Goal: Information Seeking & Learning: Compare options

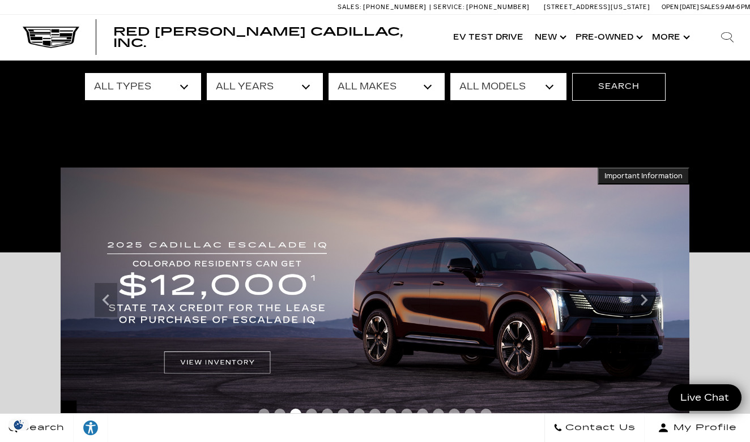
scroll to position [103, 0]
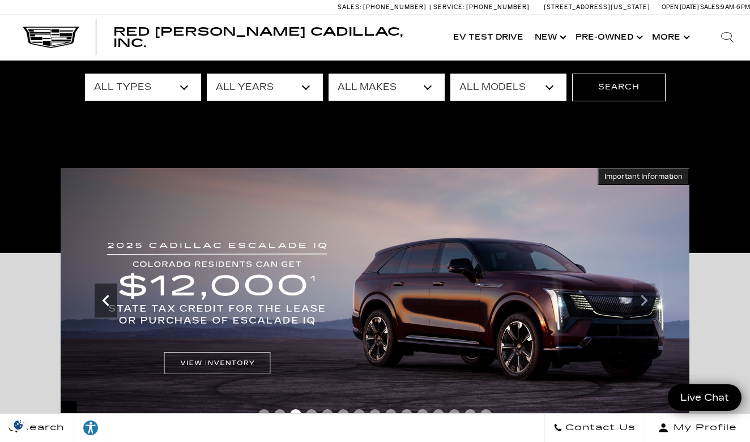
click at [104, 303] on icon "Previous" at bounding box center [106, 300] width 23 height 23
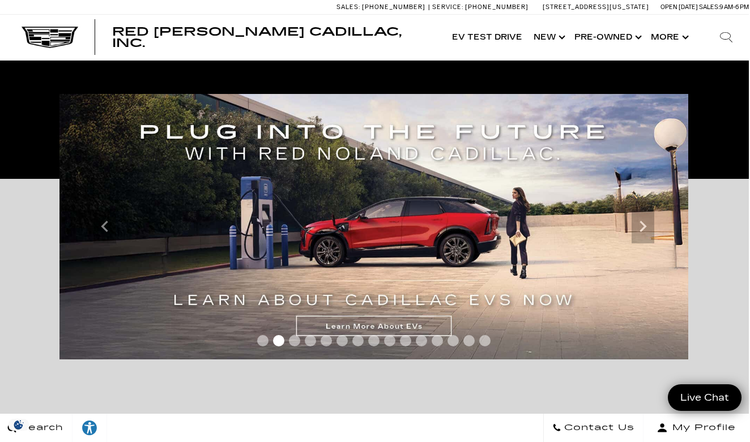
scroll to position [178, 1]
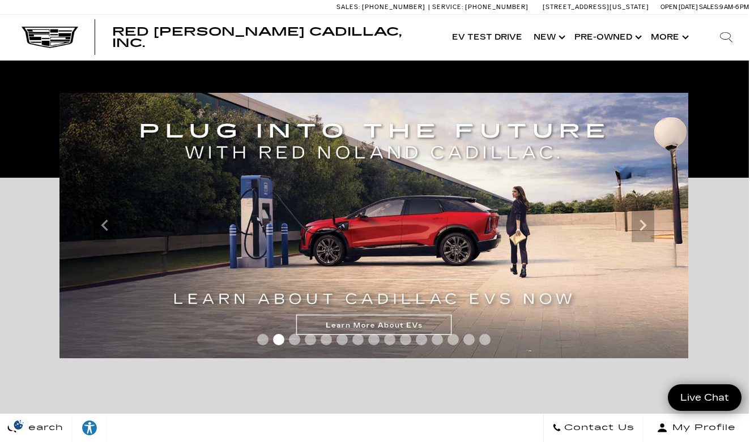
click at [424, 325] on img at bounding box center [373, 226] width 629 height 266
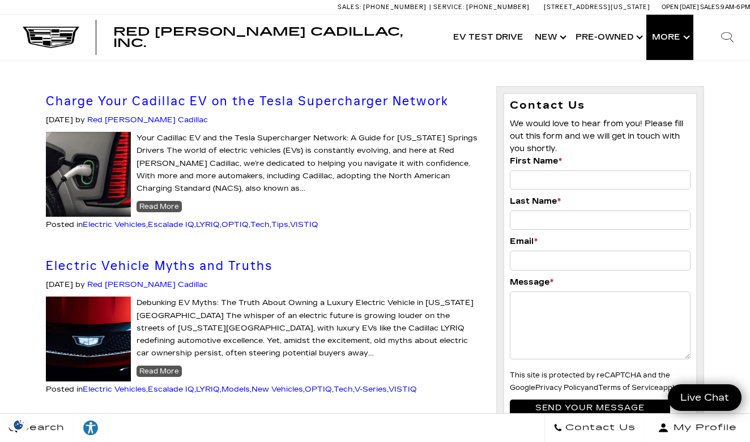
click at [681, 44] on button "Show More" at bounding box center [669, 37] width 47 height 45
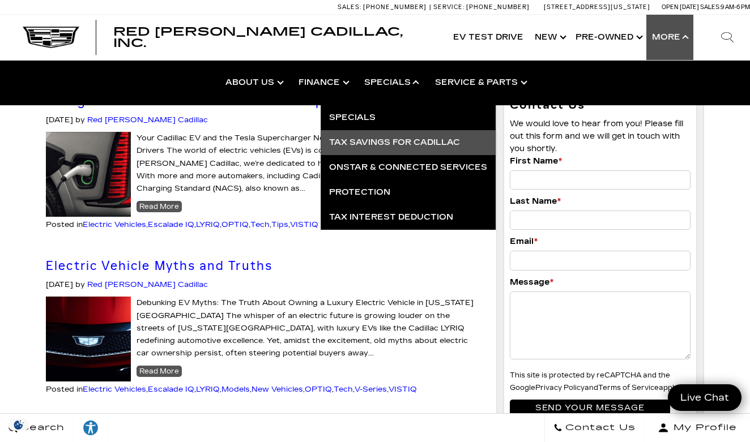
click at [404, 147] on link "Tax Savings for Cadillac" at bounding box center [408, 142] width 175 height 25
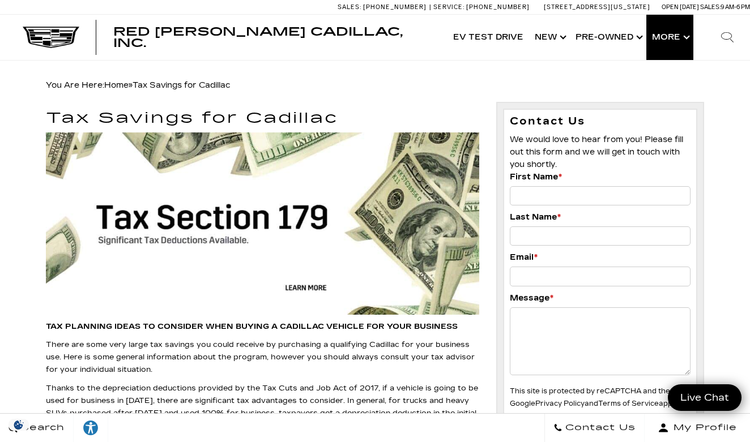
click at [667, 40] on button "Show More" at bounding box center [669, 37] width 47 height 45
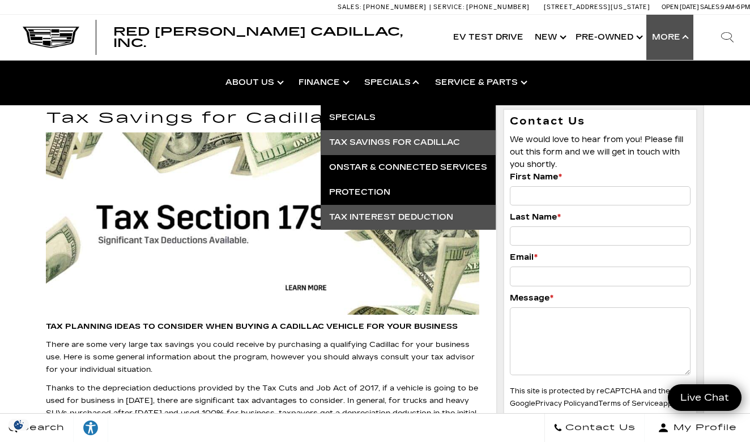
click at [406, 216] on link "Tax Interest Deduction" at bounding box center [408, 217] width 175 height 25
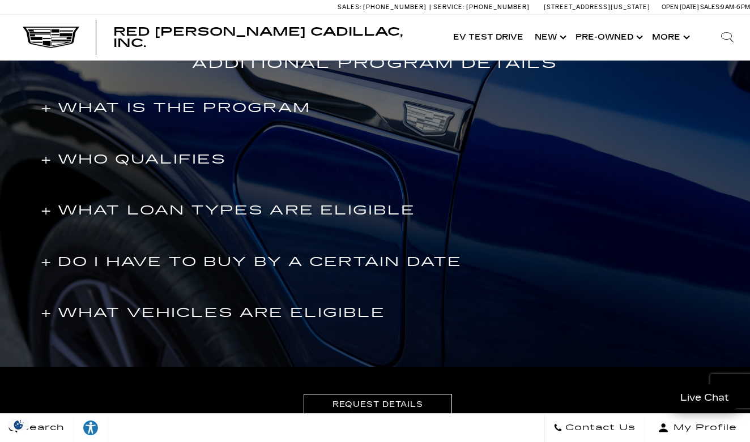
scroll to position [682, 0]
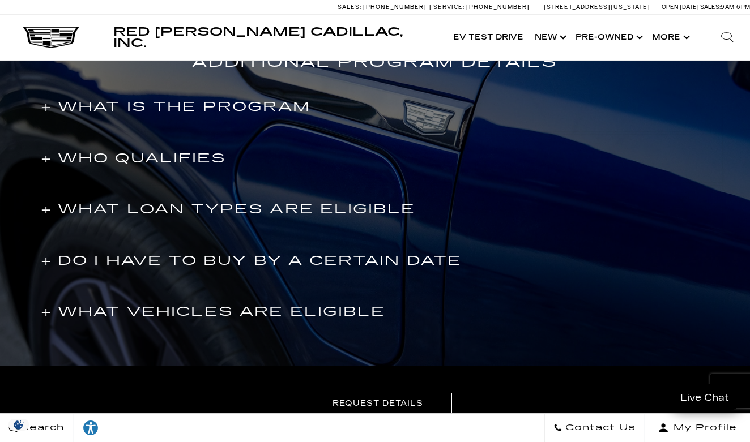
click at [48, 106] on h4 "+ WHAT IS THE PROGRAM" at bounding box center [175, 107] width 269 height 20
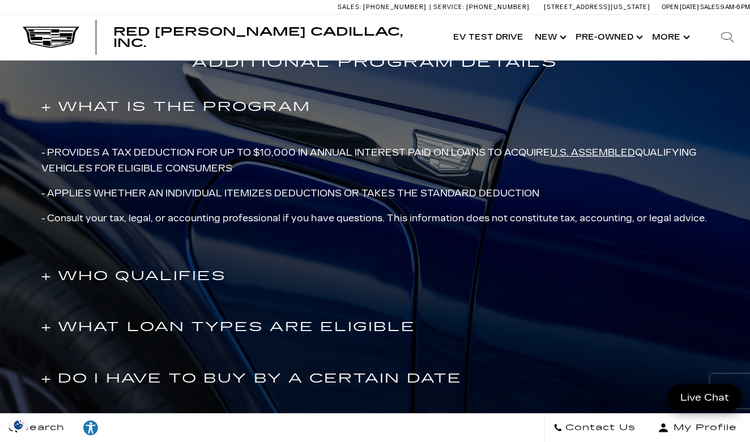
click at [48, 107] on h4 "+ WHAT IS THE PROGRAM" at bounding box center [175, 107] width 269 height 20
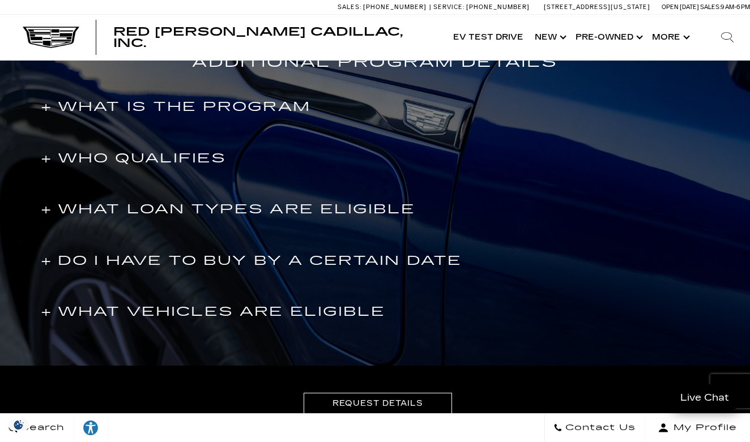
click at [50, 160] on h4 "+ WHO QUALIFIES" at bounding box center [133, 158] width 185 height 20
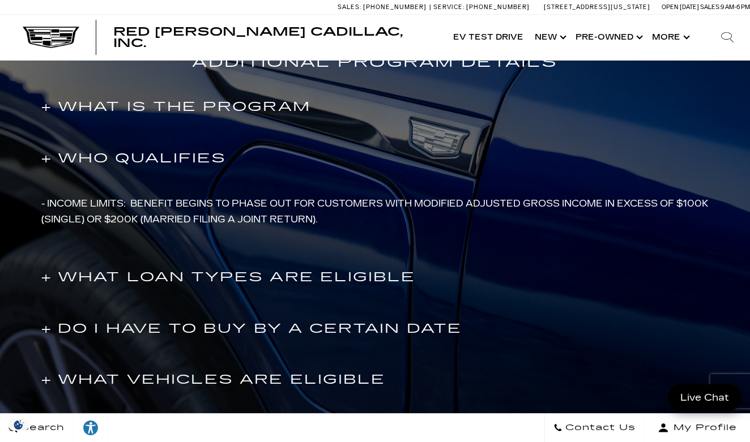
click at [45, 157] on h4 "+ WHO QUALIFIES" at bounding box center [133, 158] width 185 height 20
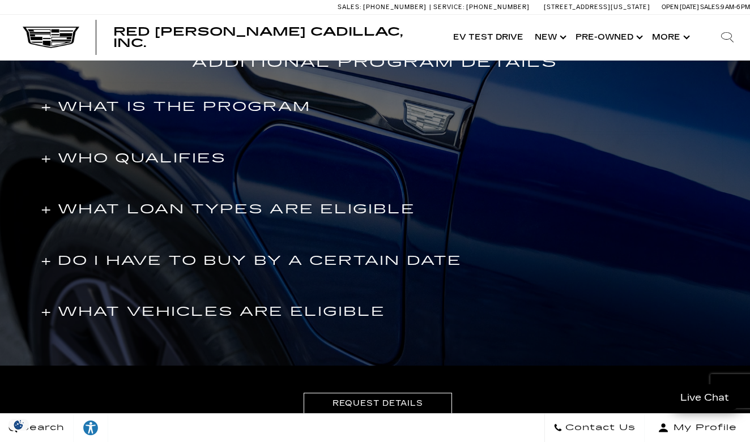
click at [49, 214] on h4 "+ WHAT LOAN TYPES ARE ELIGIBLE" at bounding box center [228, 209] width 374 height 20
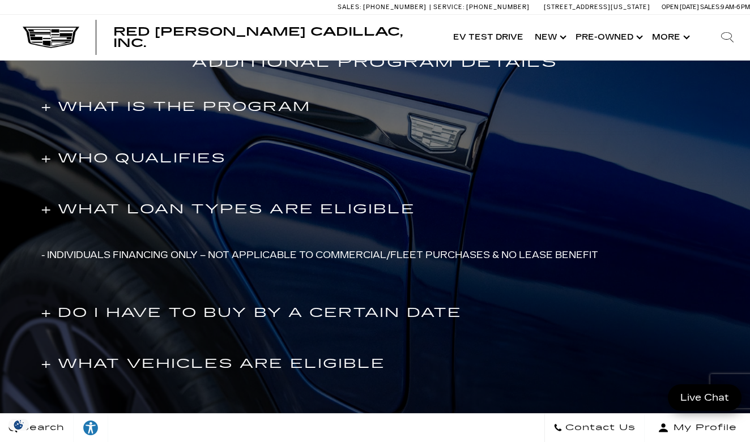
click at [48, 212] on h4 "+ WHAT LOAN TYPES ARE ELIGIBLE" at bounding box center [228, 209] width 374 height 20
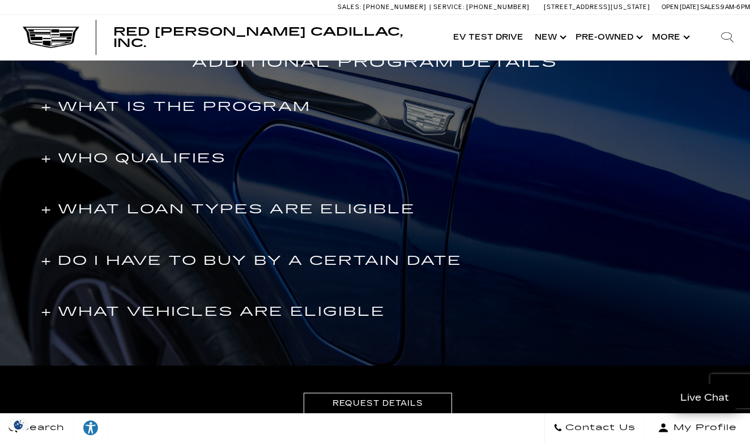
click at [46, 259] on h4 "+ DO I HAVE TO BUY BY A CERTAIN DATE" at bounding box center [251, 261] width 420 height 20
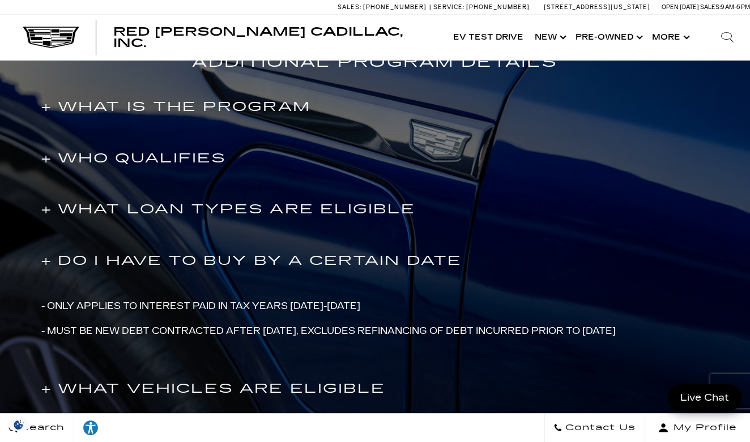
click at [46, 257] on h4 "+ DO I HAVE TO BUY BY A CERTAIN DATE" at bounding box center [251, 261] width 420 height 20
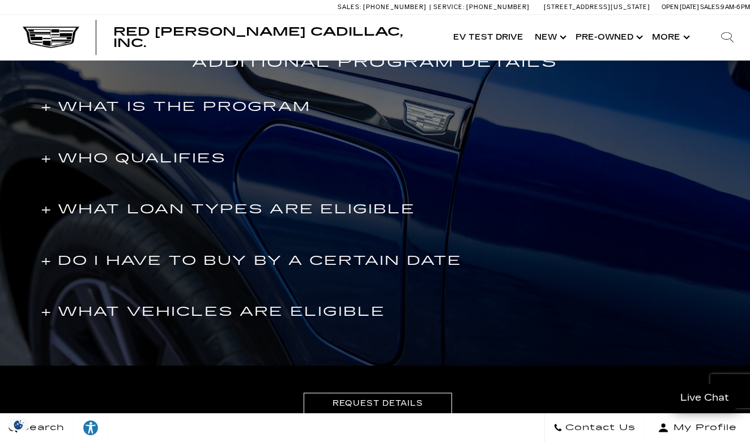
click at [44, 311] on h4 "+ WHAT VEHICLES ARE ELIGIBLE" at bounding box center [213, 312] width 344 height 20
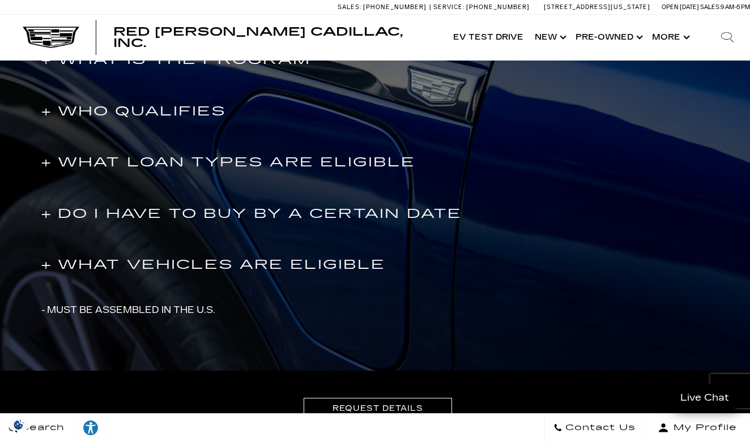
scroll to position [729, 0]
click at [47, 264] on h4 "+ WHAT VEHICLES ARE ELIGIBLE" at bounding box center [213, 265] width 344 height 20
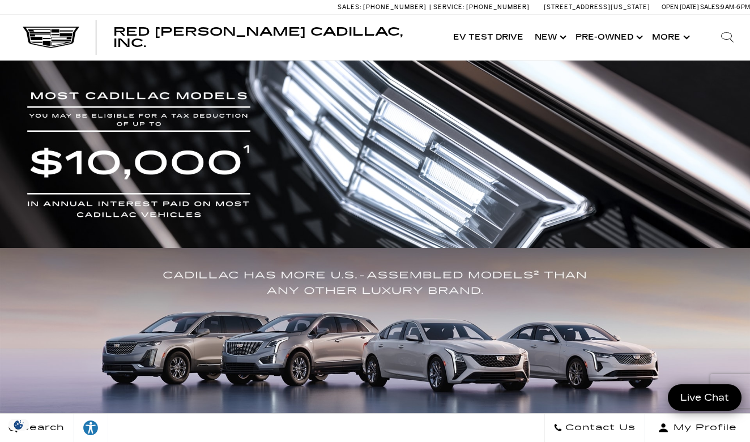
scroll to position [0, 0]
click at [557, 40] on link "Show New" at bounding box center [549, 37] width 41 height 45
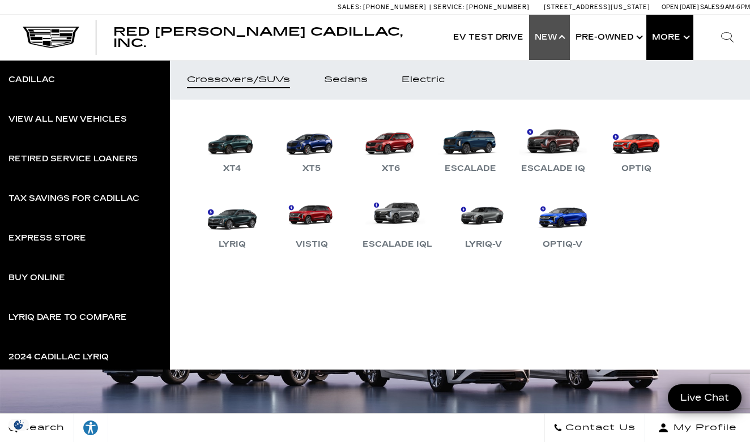
click at [670, 39] on button "Show More" at bounding box center [669, 37] width 47 height 45
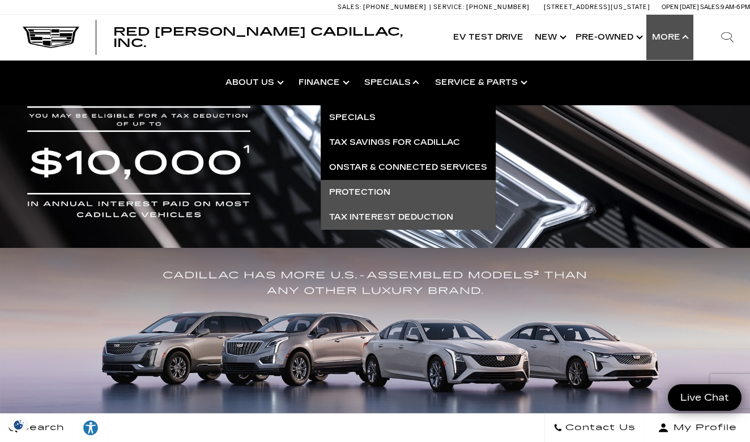
click at [371, 194] on link "Protection" at bounding box center [408, 192] width 175 height 25
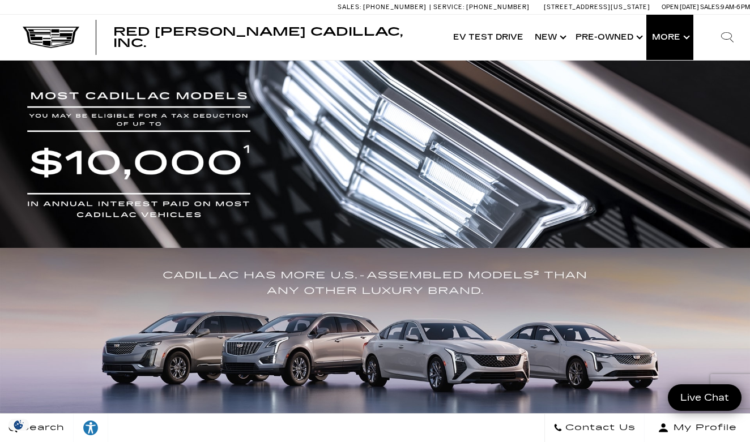
click at [669, 40] on button "Show More" at bounding box center [669, 37] width 47 height 45
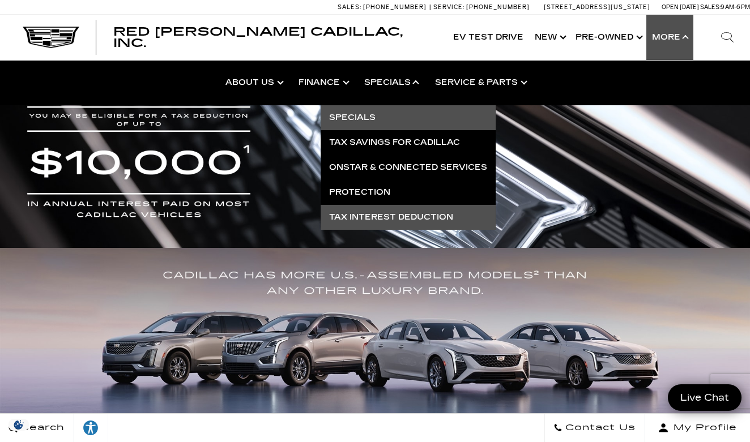
click at [365, 115] on link "Specials" at bounding box center [408, 117] width 175 height 25
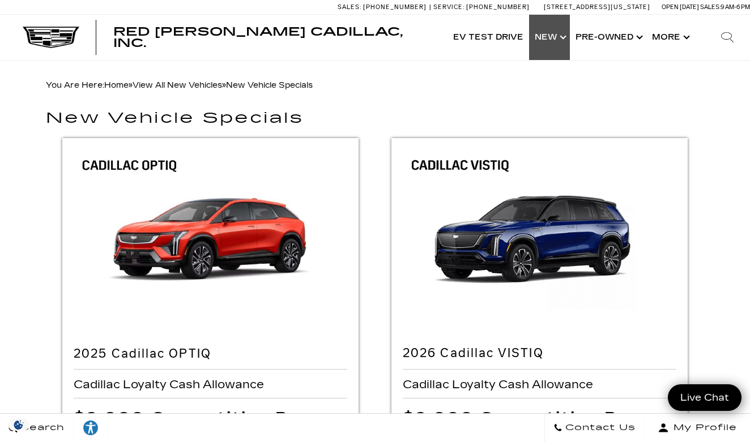
click at [557, 35] on link "Show New" at bounding box center [549, 37] width 41 height 45
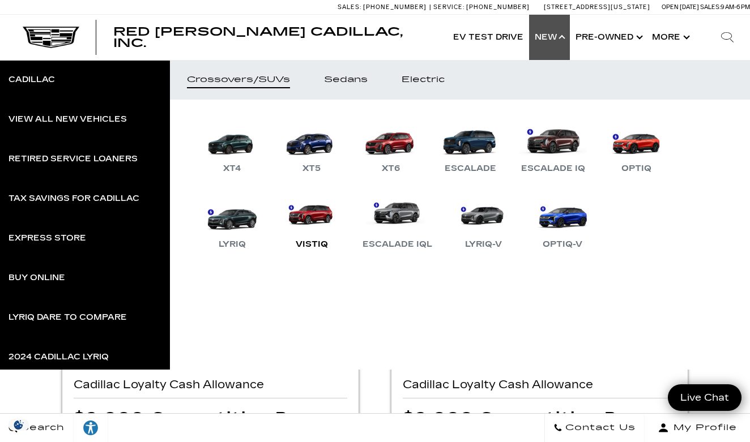
click at [311, 225] on link "VISTIQ" at bounding box center [312, 222] width 68 height 59
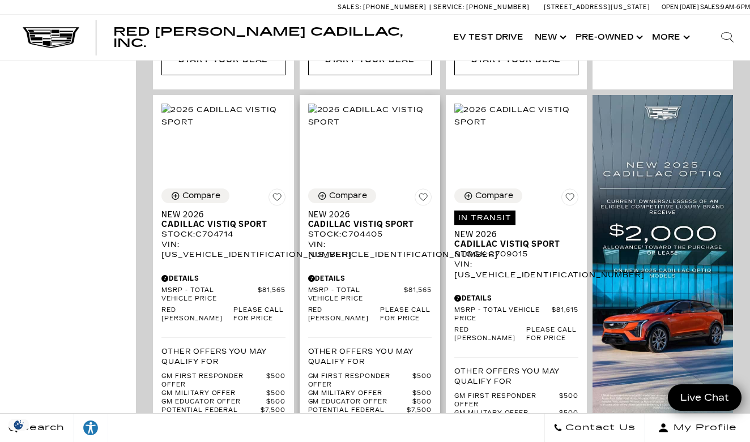
scroll to position [801, 0]
click at [363, 220] on span "Cadillac VISTIQ Sport" at bounding box center [366, 225] width 116 height 10
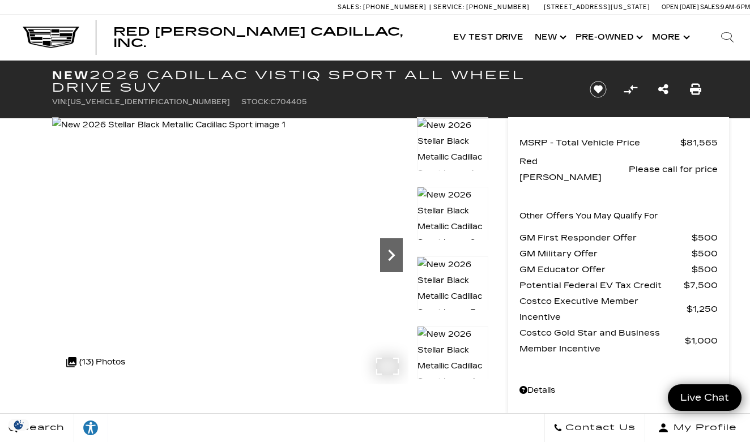
click at [390, 264] on icon "Next" at bounding box center [391, 255] width 23 height 23
click at [105, 358] on div ".cls-1, .cls-3 { fill: #c50033; } .cls-1 { clip-rule: evenodd; } .cls-2 { clip-…" at bounding box center [96, 362] width 70 height 27
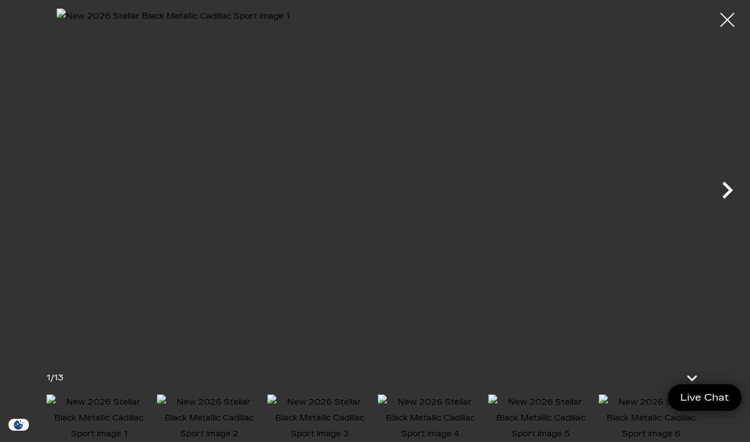
click at [727, 194] on icon "Next" at bounding box center [727, 190] width 11 height 17
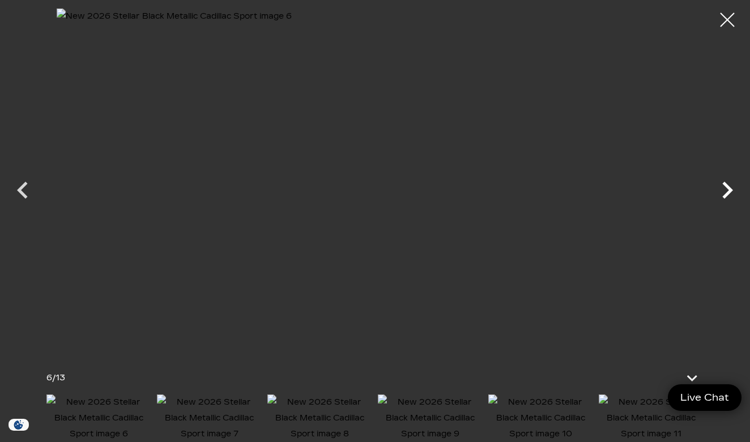
click at [727, 194] on icon "Next" at bounding box center [727, 190] width 11 height 17
click at [725, 193] on icon "Next" at bounding box center [727, 190] width 34 height 34
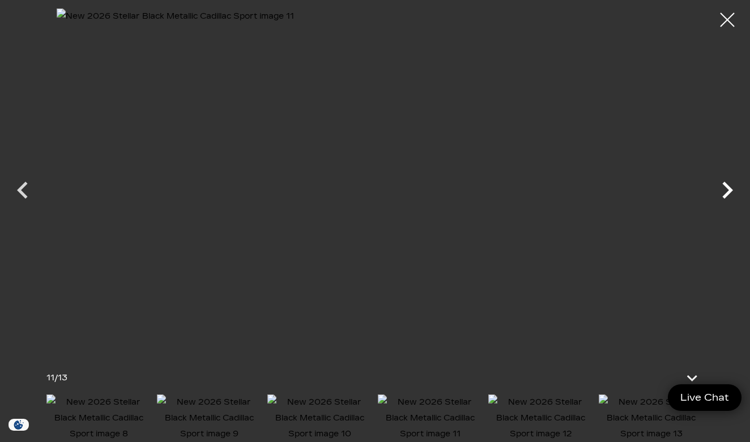
click at [725, 193] on icon "Next" at bounding box center [727, 190] width 34 height 34
click at [725, 193] on div at bounding box center [375, 179] width 750 height 343
click at [726, 25] on div at bounding box center [727, 20] width 30 height 30
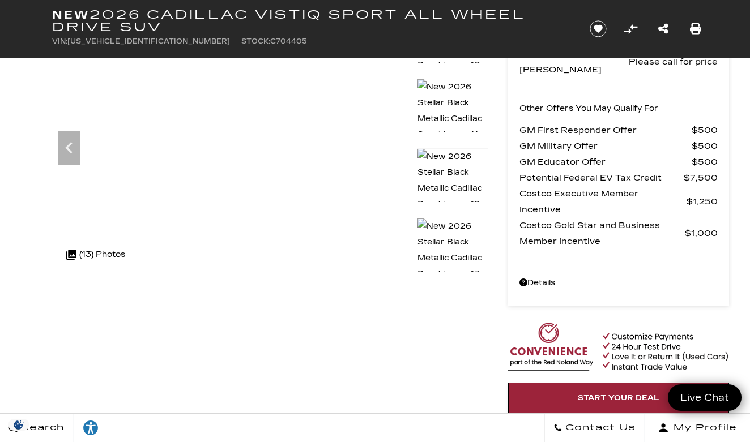
scroll to position [110, 0]
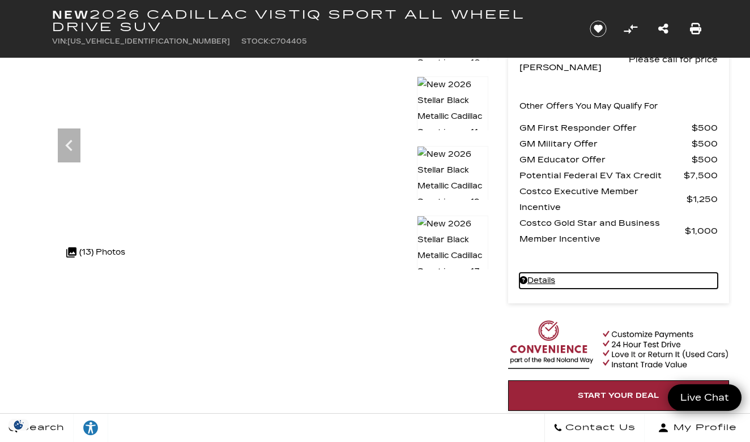
click at [538, 273] on link "Details New 2026 Cadillac VISTIQ Sport All Wheel Drive SUV" at bounding box center [618, 281] width 198 height 16
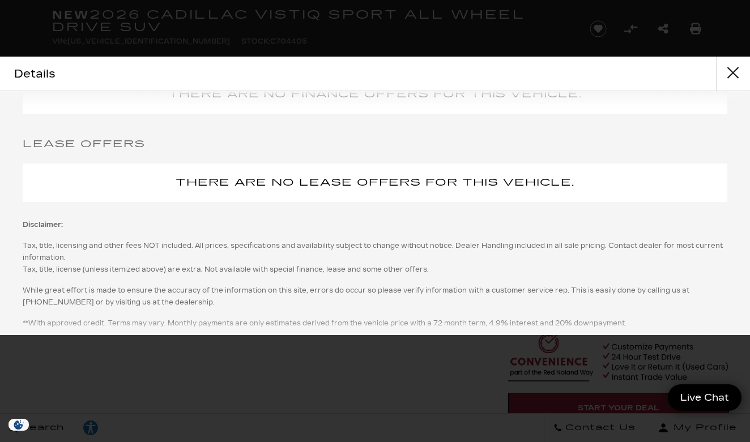
scroll to position [1465, 0]
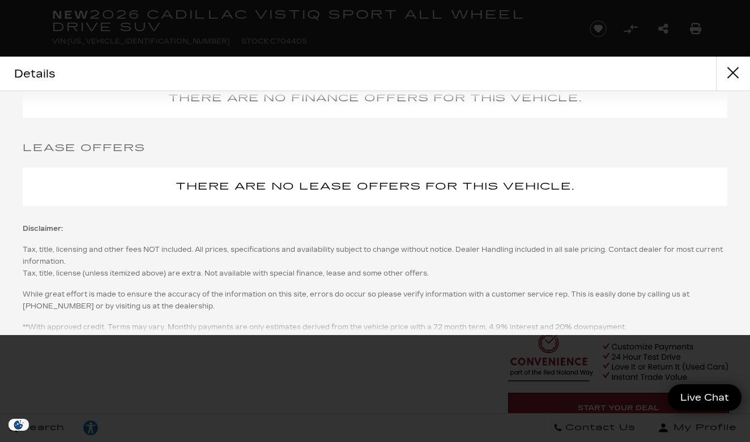
click at [733, 72] on button "close" at bounding box center [733, 74] width 34 height 34
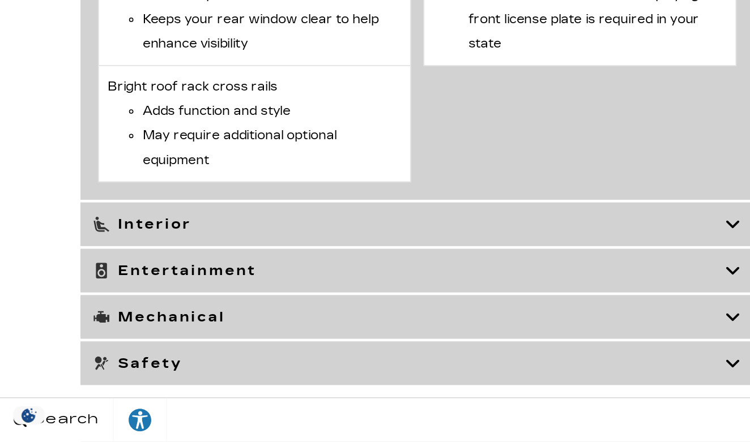
scroll to position [4411, 0]
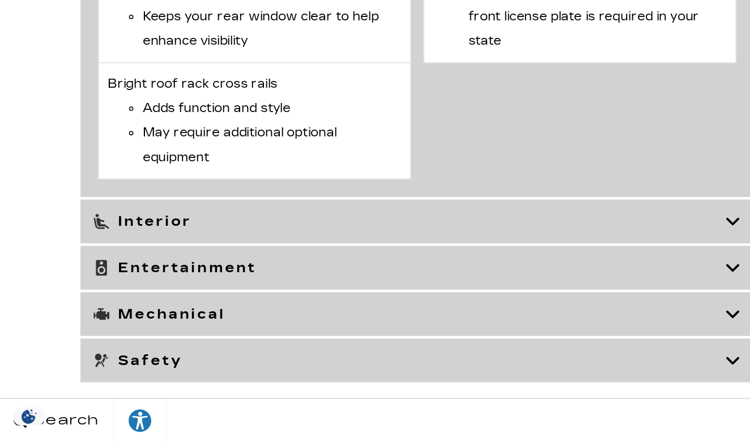
click at [271, 293] on h3 "Interior" at bounding box center [265, 298] width 409 height 11
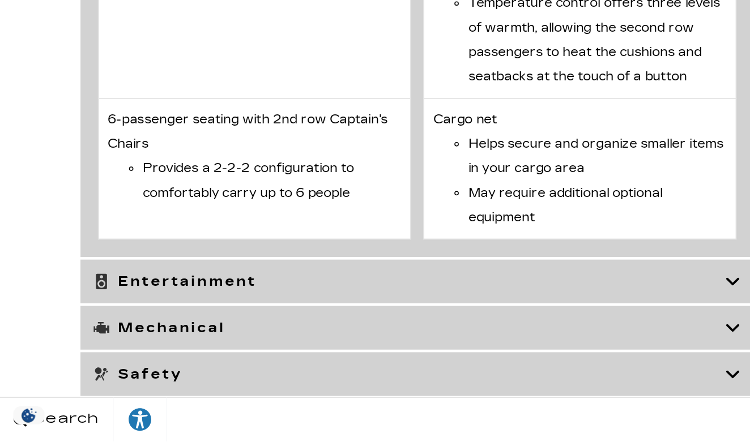
scroll to position [4918, 0]
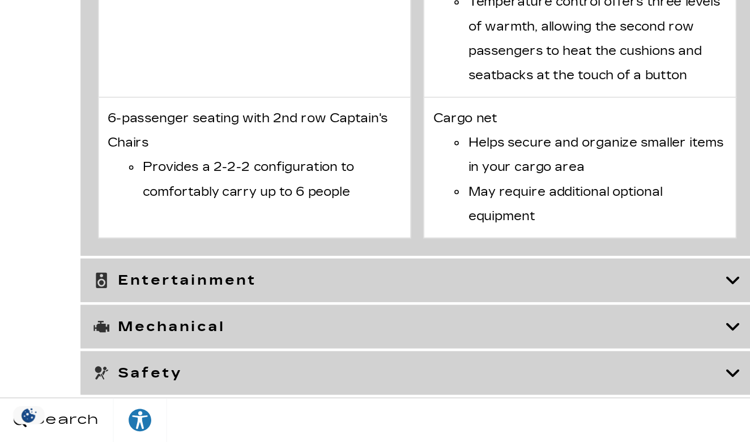
click at [258, 332] on h3 "Entertainment" at bounding box center [265, 337] width 409 height 11
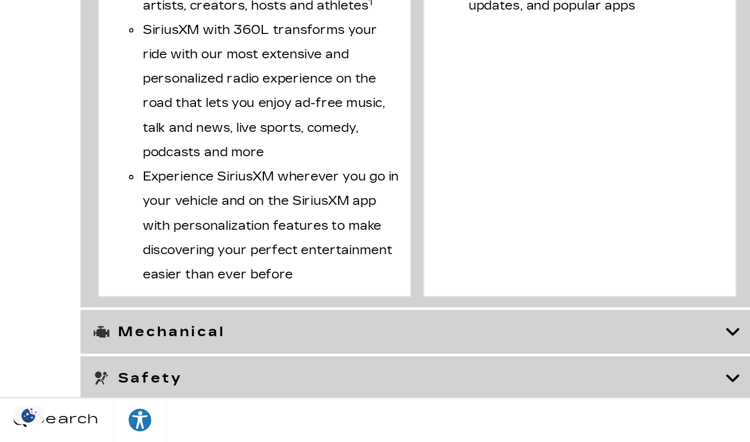
scroll to position [3487, 0]
click at [258, 365] on h3 "Mechanical" at bounding box center [265, 370] width 409 height 11
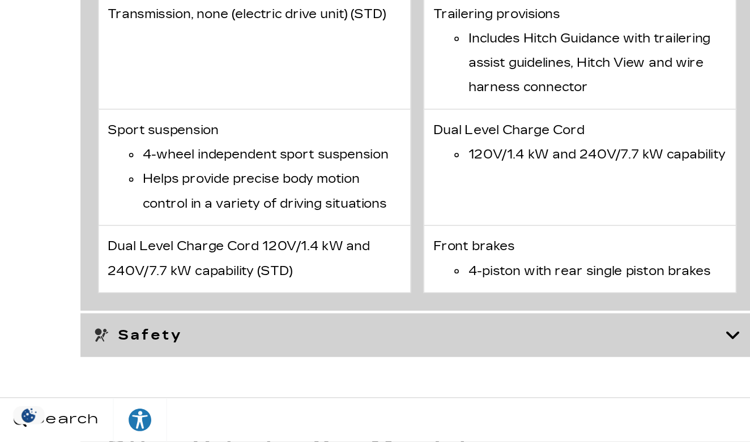
scroll to position [3799, 0]
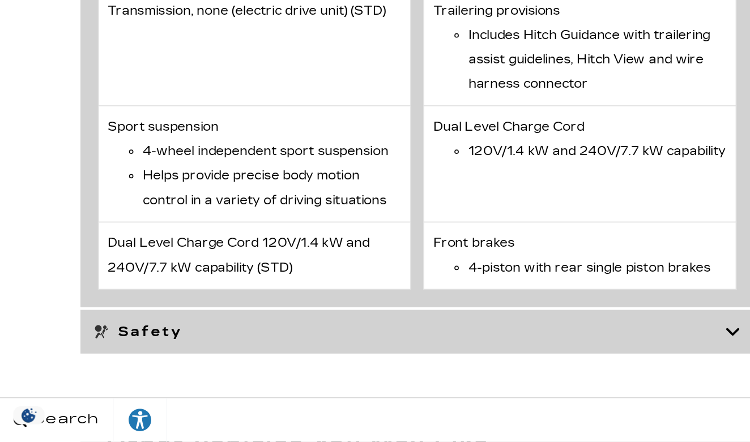
click at [235, 365] on h3 "Safety" at bounding box center [265, 370] width 409 height 11
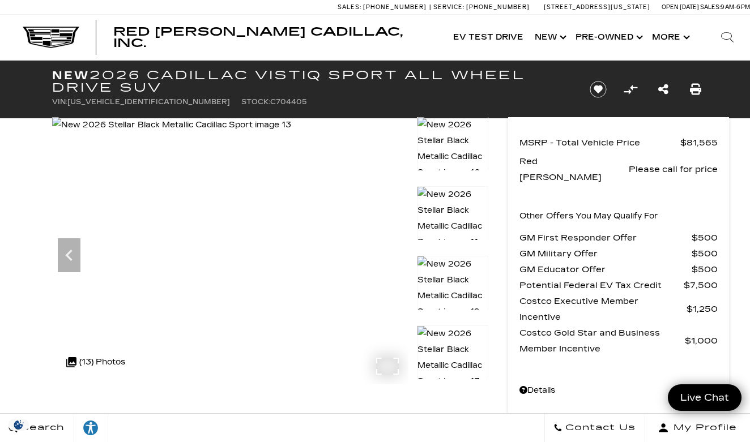
scroll to position [0, 0]
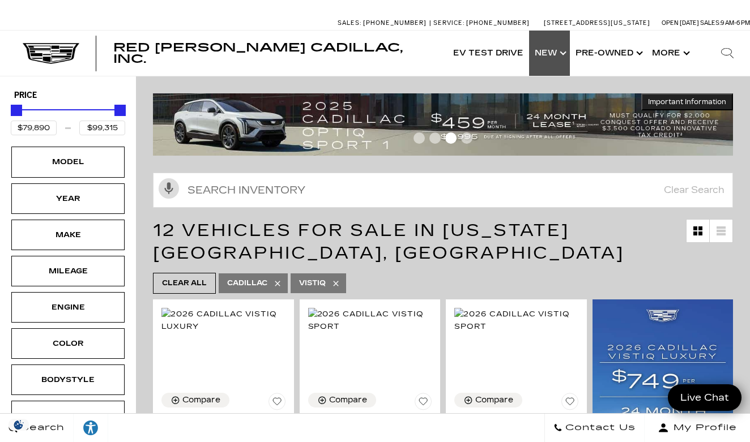
click at [543, 58] on link "Show New" at bounding box center [549, 53] width 41 height 45
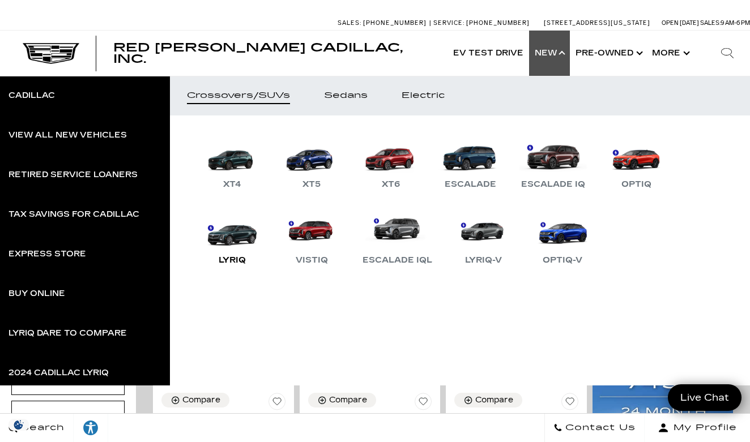
click at [231, 248] on link "LYRIQ" at bounding box center [232, 237] width 68 height 59
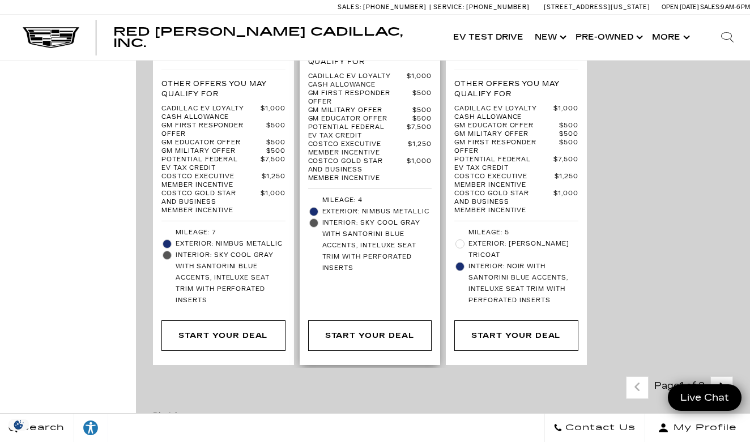
scroll to position [3252, 0]
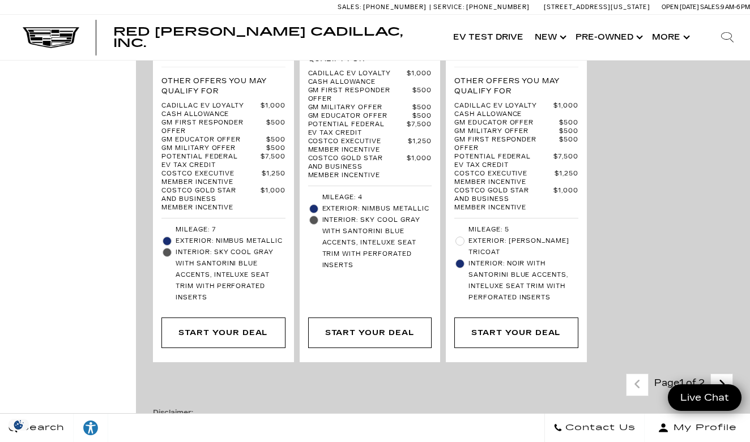
click at [718, 375] on icon "next page" at bounding box center [721, 384] width 7 height 18
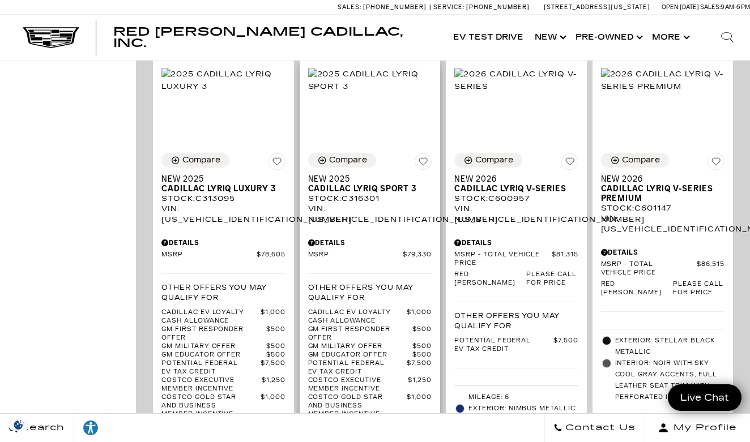
scroll to position [801, 0]
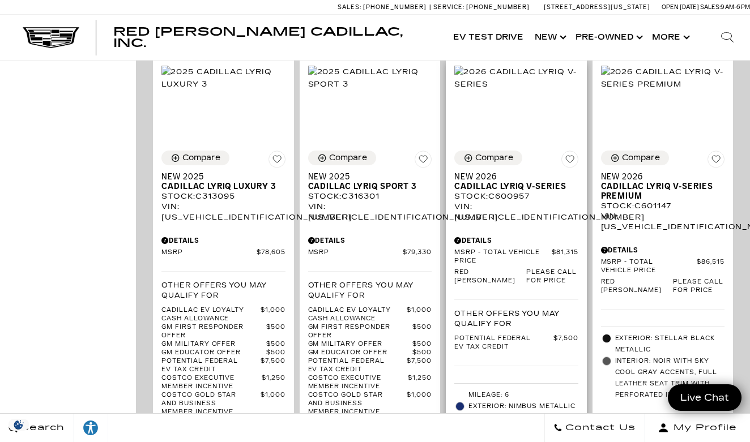
click at [501, 191] on div "Stock : C600957" at bounding box center [516, 196] width 124 height 10
click at [507, 182] on span "Cadillac LYRIQ V-Series" at bounding box center [512, 187] width 116 height 10
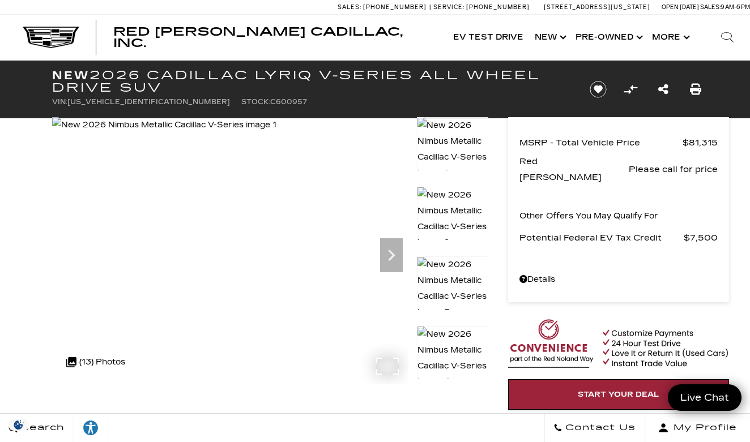
click at [100, 365] on div ".cls-1, .cls-3 { fill: #c50033; } .cls-1 { clip-rule: evenodd; } .cls-2 { clip-…" at bounding box center [96, 362] width 70 height 27
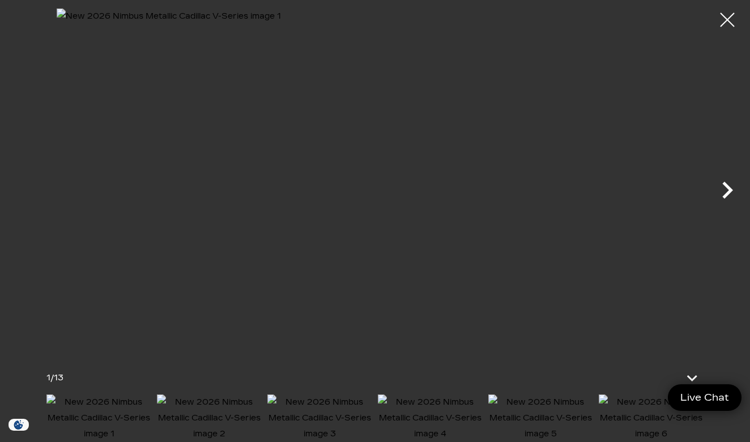
click at [727, 194] on icon "Next" at bounding box center [727, 190] width 11 height 17
click at [725, 193] on icon "Next" at bounding box center [727, 190] width 34 height 34
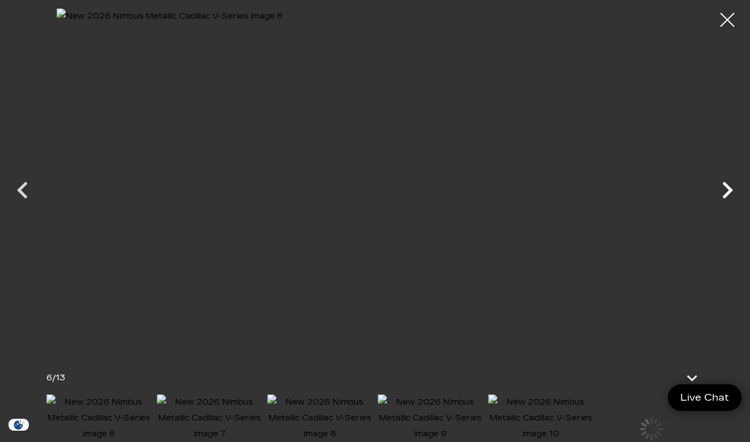
click at [725, 193] on icon "Next" at bounding box center [727, 190] width 34 height 34
click at [724, 193] on icon "Next" at bounding box center [727, 190] width 34 height 34
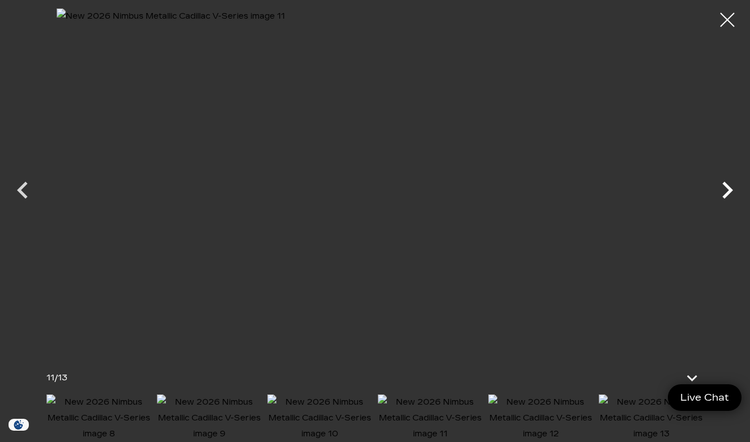
click at [724, 193] on icon "Next" at bounding box center [727, 190] width 34 height 34
click at [724, 193] on div at bounding box center [375, 179] width 750 height 343
click at [732, 20] on div at bounding box center [727, 20] width 30 height 30
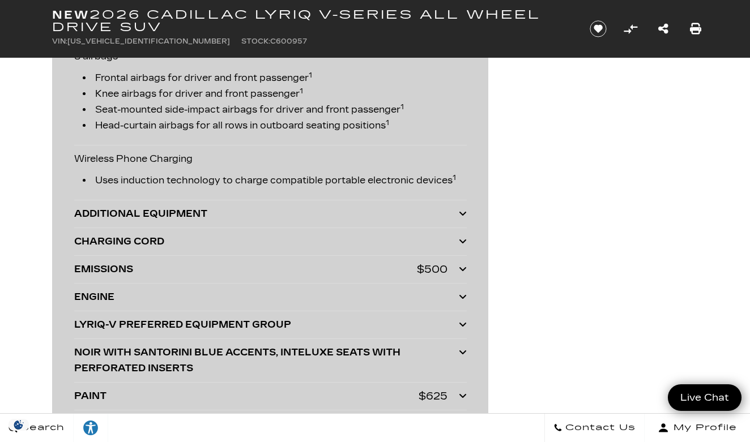
scroll to position [2445, 0]
click at [338, 242] on div "CHARGING CORD" at bounding box center [266, 241] width 385 height 16
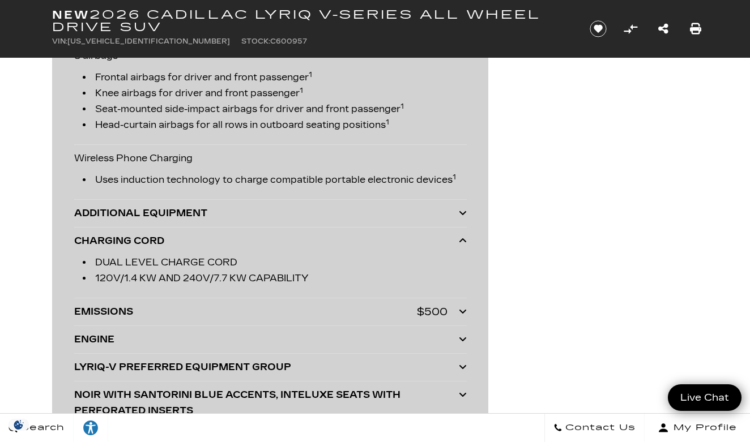
click at [338, 244] on div "CHARGING CORD" at bounding box center [266, 241] width 385 height 16
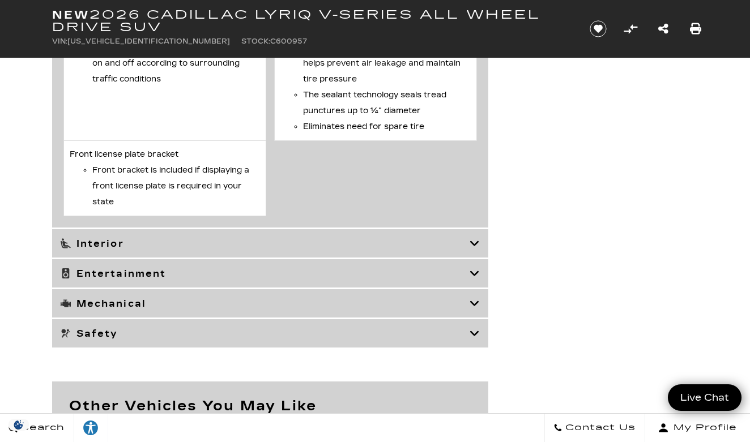
scroll to position [4418, 0]
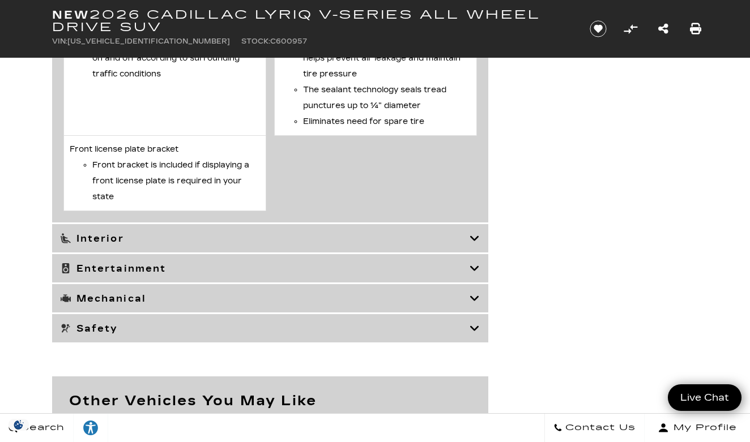
click at [326, 244] on h3 "Interior" at bounding box center [265, 238] width 409 height 11
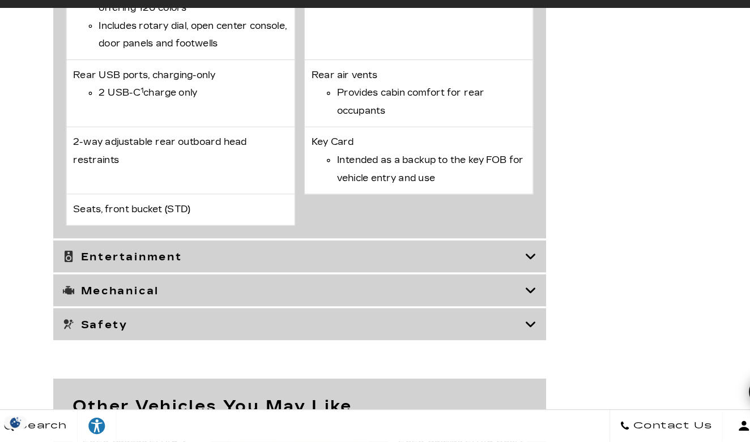
scroll to position [5293, 0]
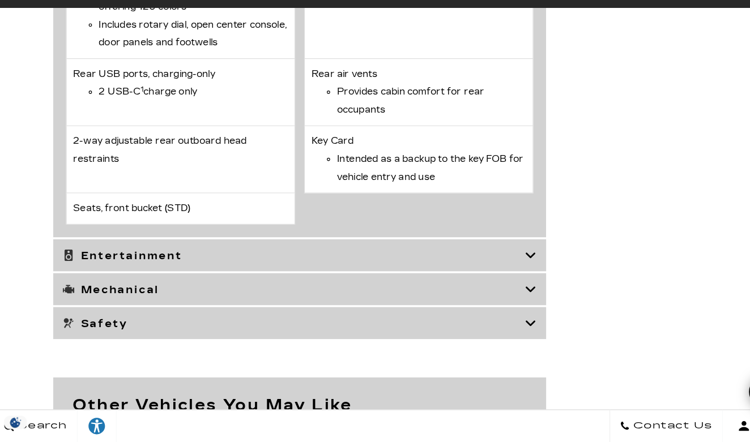
click at [194, 271] on h3 "Entertainment" at bounding box center [265, 276] width 409 height 11
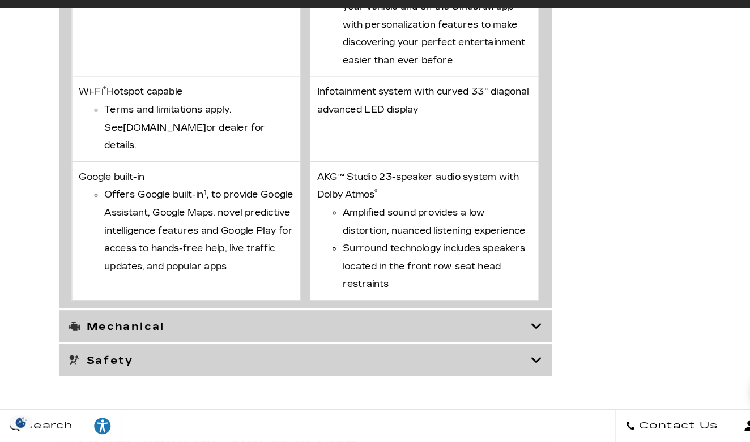
scroll to position [3382, 0]
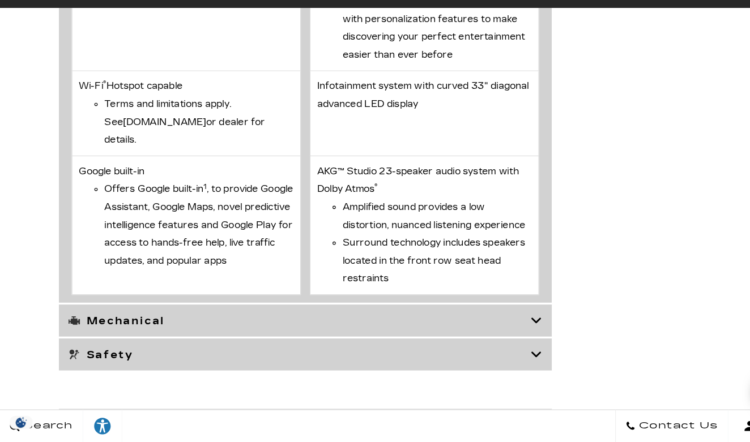
click at [199, 329] on h3 "Mechanical" at bounding box center [265, 334] width 409 height 11
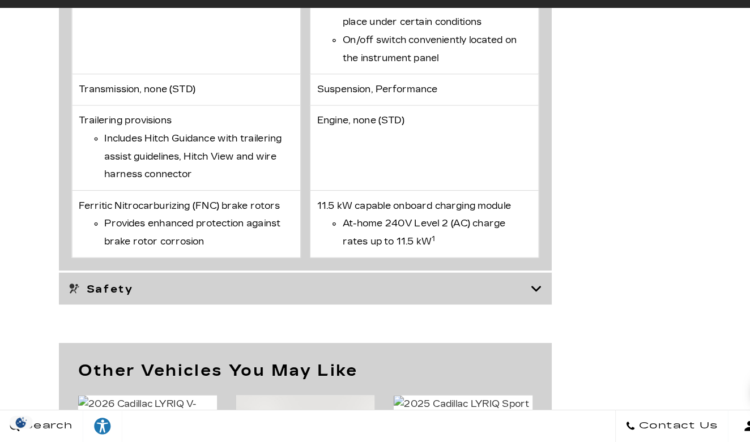
scroll to position [3907, 0]
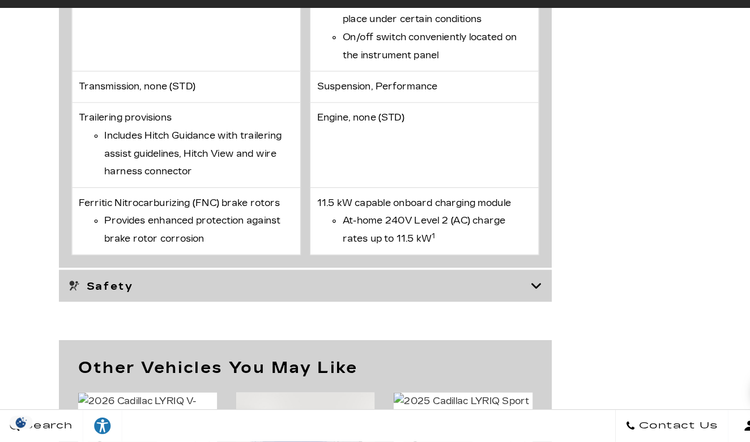
click at [207, 298] on h3 "Safety" at bounding box center [265, 303] width 409 height 11
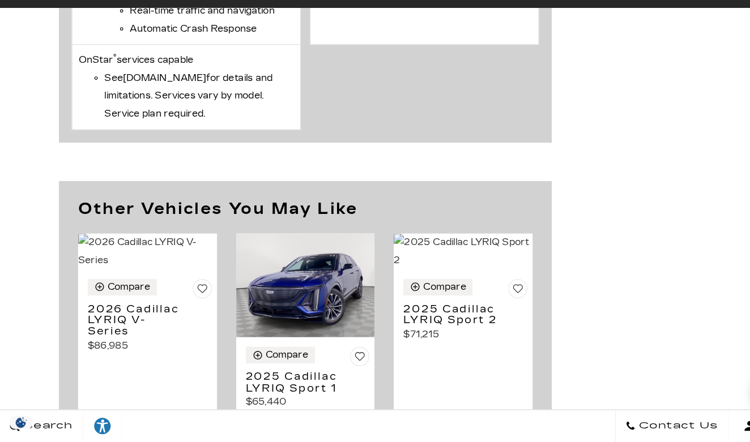
scroll to position [4787, 0]
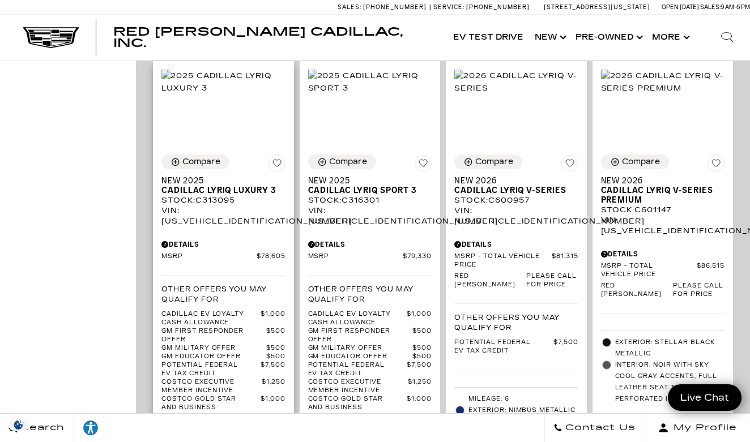
scroll to position [783, 0]
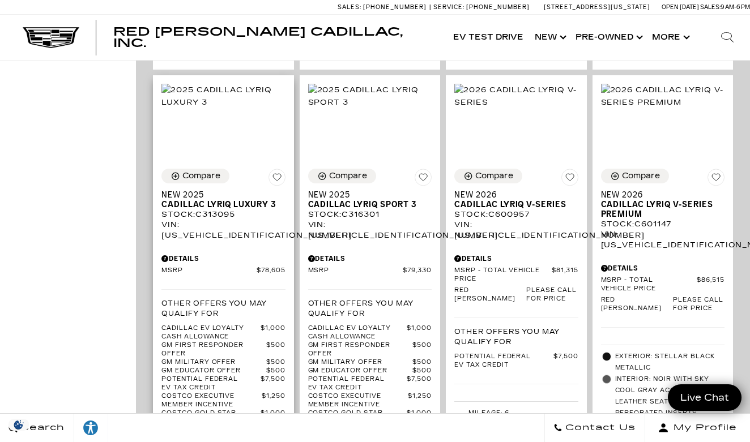
click at [230, 200] on span "Cadillac LYRIQ Luxury 3" at bounding box center [219, 205] width 116 height 10
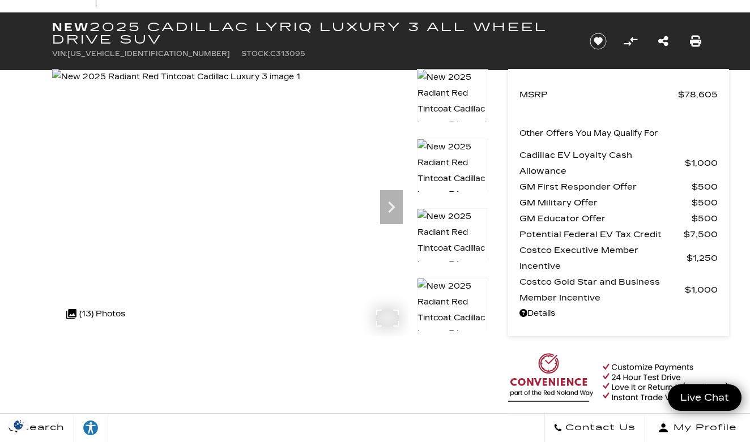
scroll to position [51, 0]
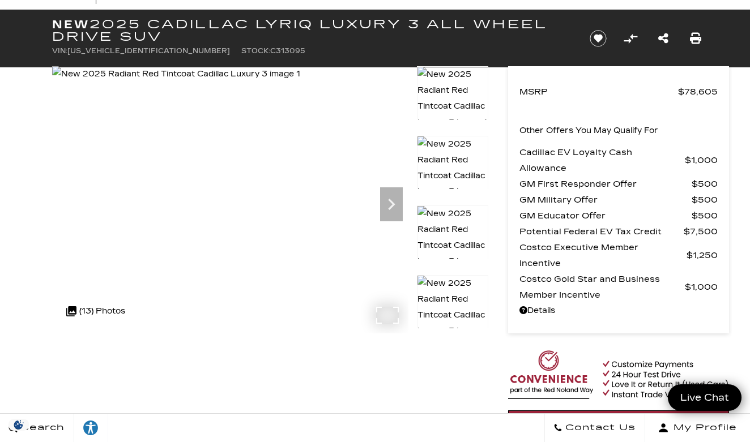
click at [387, 313] on div at bounding box center [230, 199] width 356 height 267
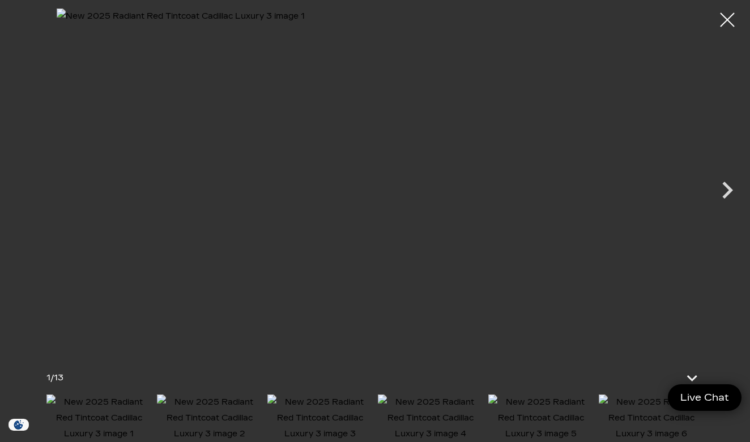
scroll to position [85, 0]
click at [724, 194] on icon "Next" at bounding box center [727, 190] width 34 height 34
click at [725, 192] on icon "Next" at bounding box center [727, 190] width 34 height 34
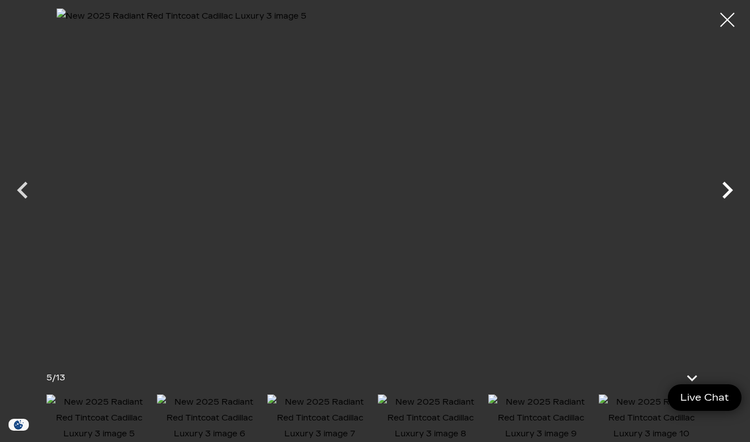
click at [725, 192] on icon "Next" at bounding box center [727, 190] width 34 height 34
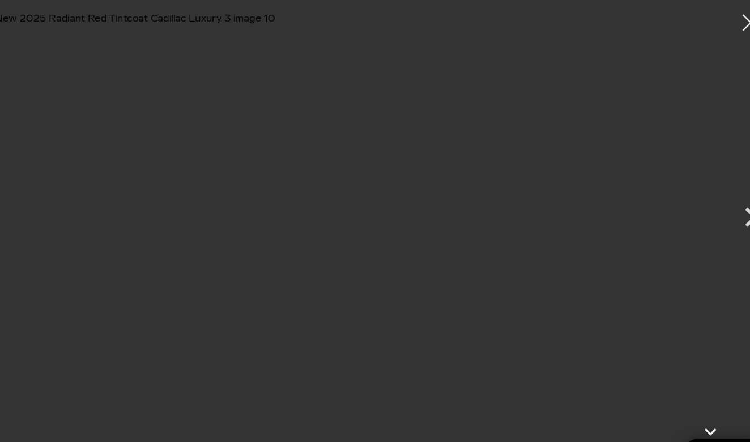
scroll to position [61, 0]
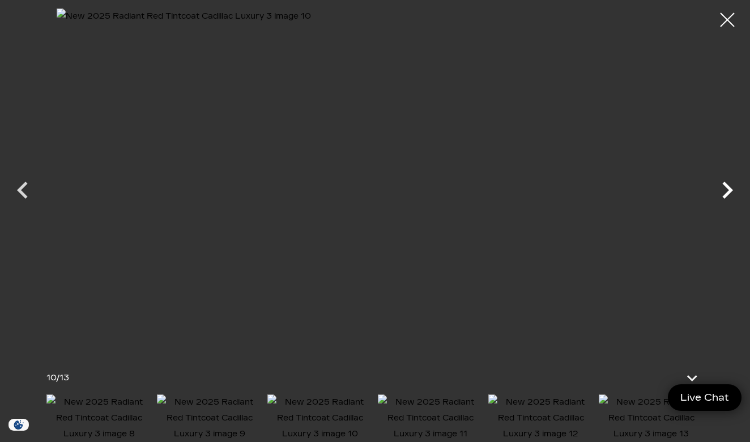
click at [727, 193] on icon "Next" at bounding box center [727, 190] width 11 height 17
click at [727, 193] on div at bounding box center [375, 179] width 750 height 343
click at [735, 20] on div at bounding box center [727, 20] width 30 height 30
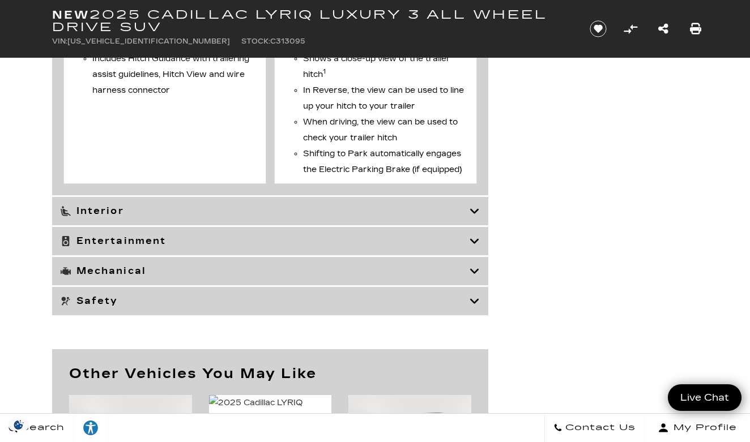
scroll to position [5675, 0]
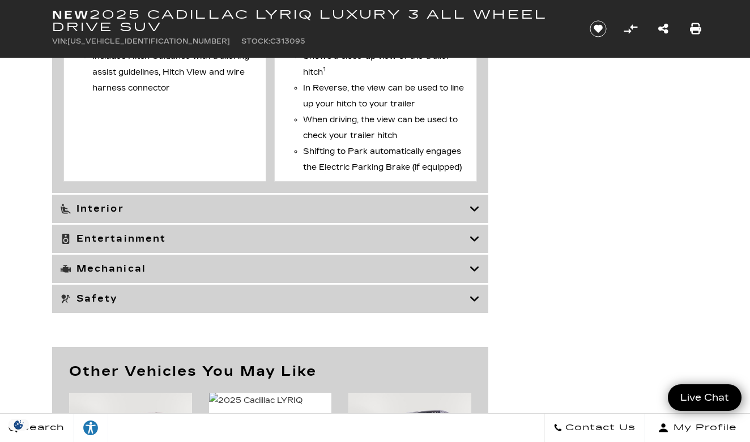
click at [360, 215] on h3 "Interior" at bounding box center [265, 208] width 409 height 11
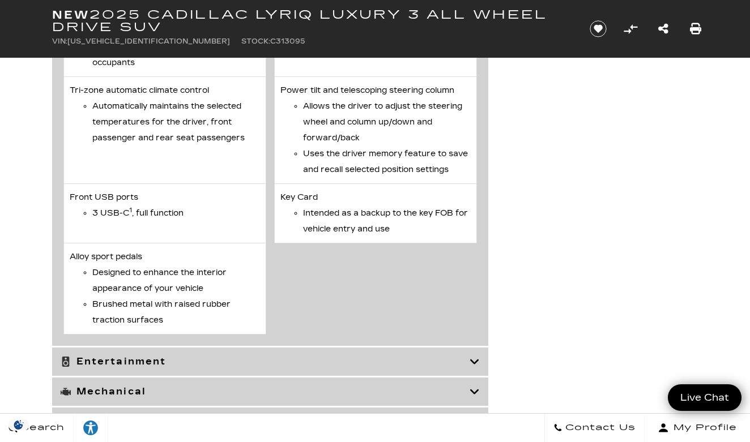
scroll to position [5938, 0]
click at [353, 367] on h3 "Entertainment" at bounding box center [265, 361] width 409 height 11
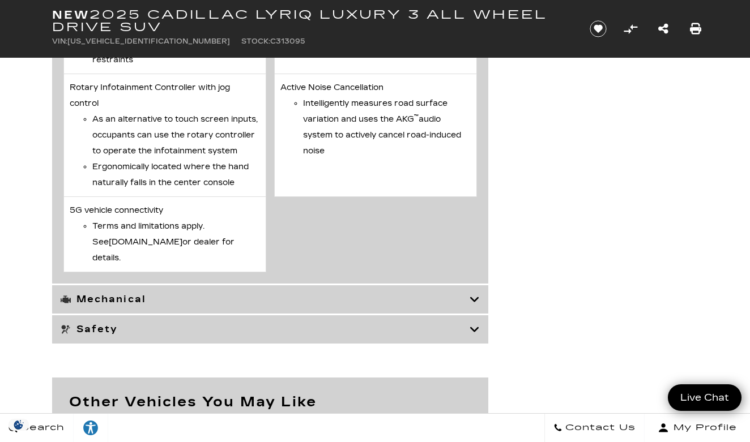
scroll to position [4444, 0]
click at [352, 305] on h3 "Mechanical" at bounding box center [265, 298] width 409 height 11
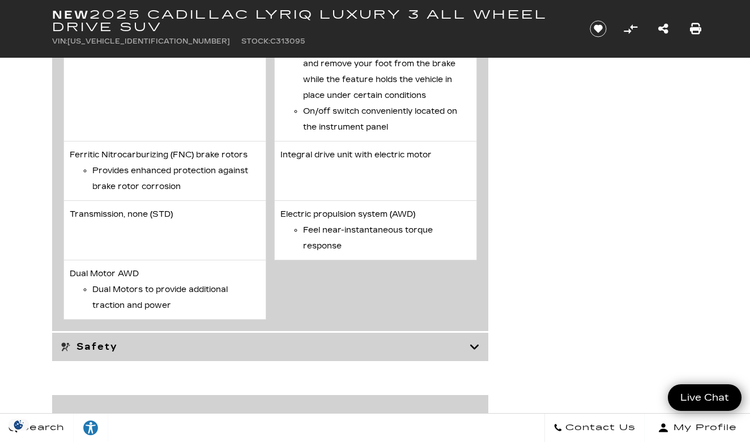
scroll to position [4831, 0]
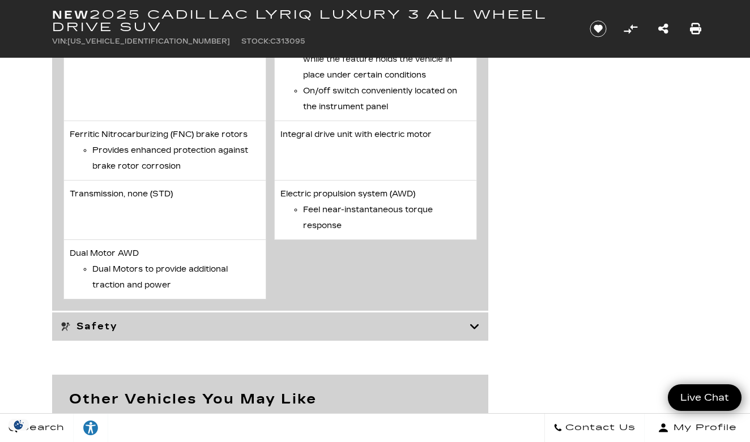
click at [349, 330] on h3 "Safety" at bounding box center [265, 326] width 409 height 11
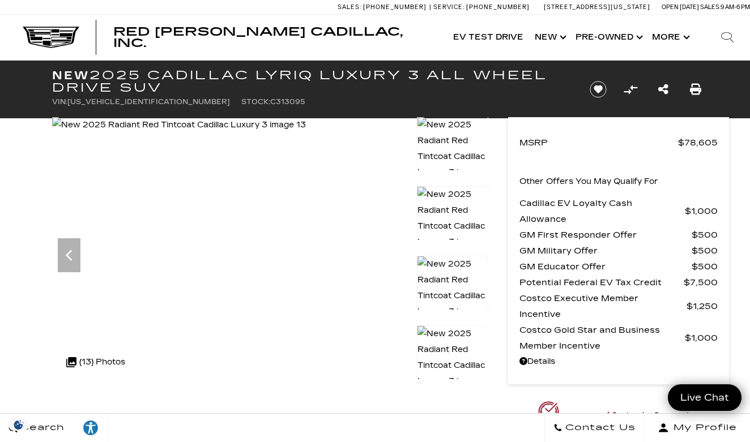
scroll to position [0, 0]
click at [563, 37] on link "Show New" at bounding box center [549, 37] width 41 height 45
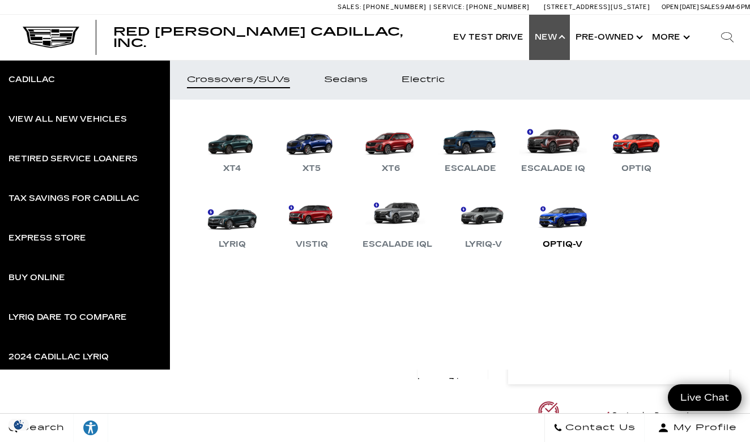
click at [571, 228] on link "OPTIQ-V" at bounding box center [562, 222] width 68 height 59
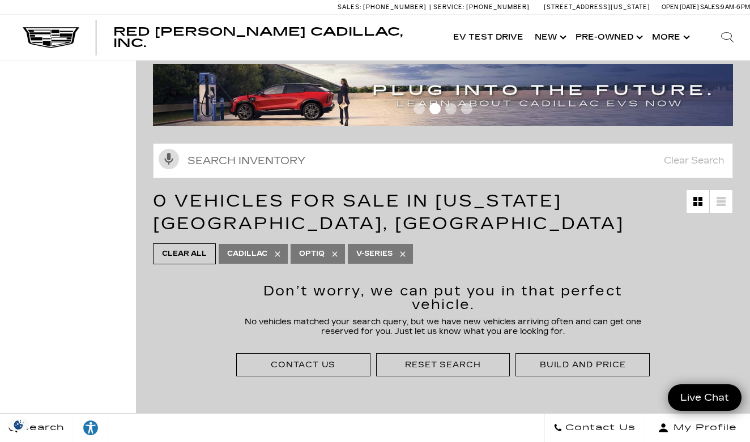
scroll to position [25, 0]
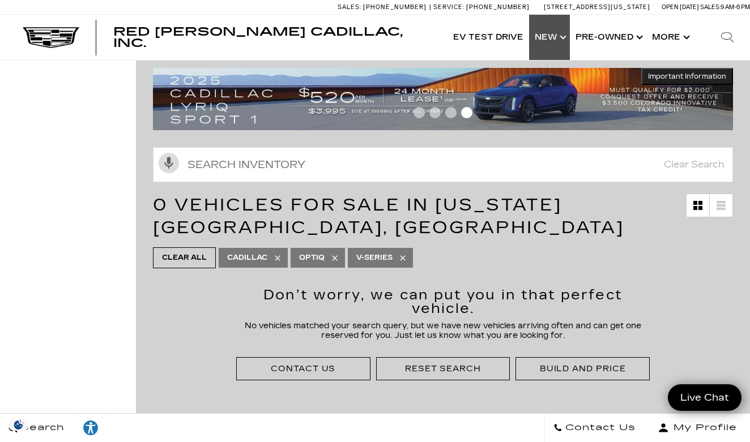
click at [560, 44] on link "Show New" at bounding box center [549, 37] width 41 height 45
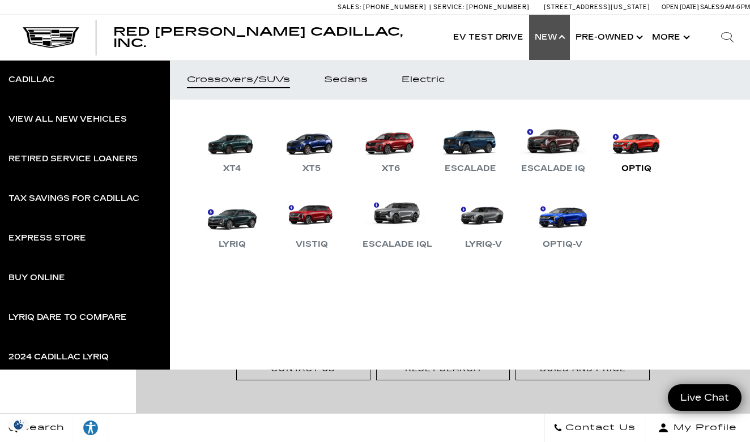
click at [637, 150] on link "OPTIQ" at bounding box center [636, 146] width 68 height 59
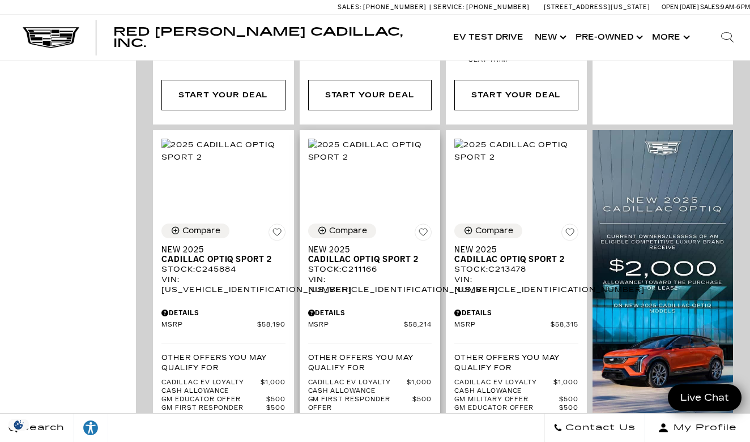
scroll to position [707, 0]
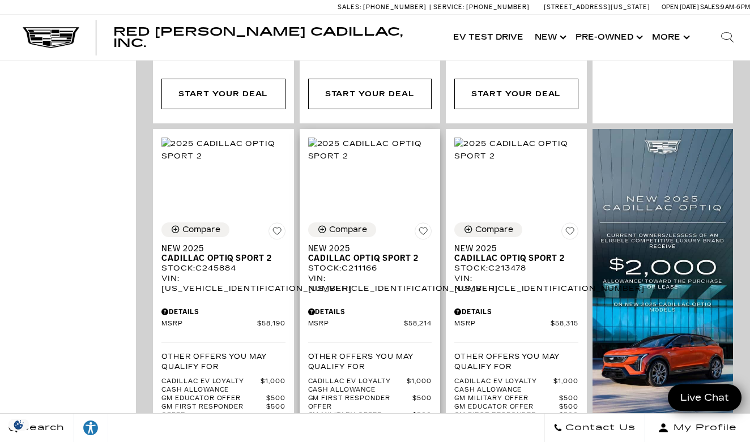
click at [389, 254] on span "Cadillac OPTIQ Sport 2" at bounding box center [366, 259] width 116 height 10
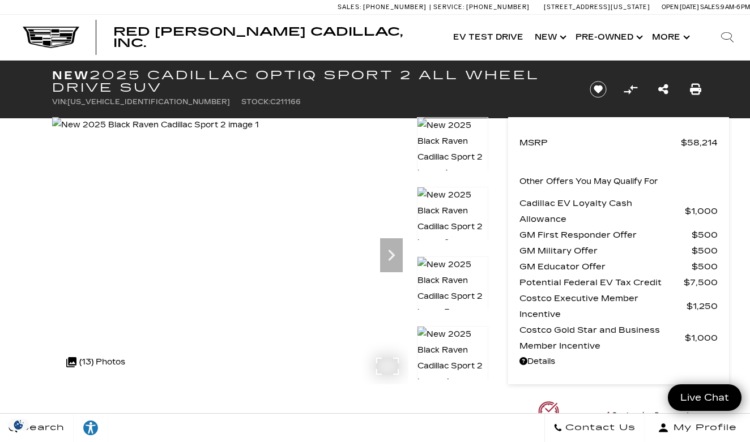
click at [393, 368] on div at bounding box center [230, 250] width 356 height 267
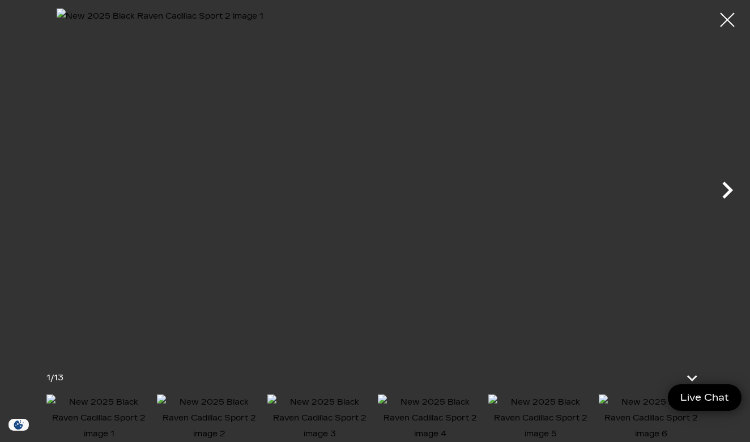
click at [726, 195] on icon "Next" at bounding box center [727, 190] width 11 height 17
click at [724, 195] on icon "Next" at bounding box center [727, 190] width 34 height 34
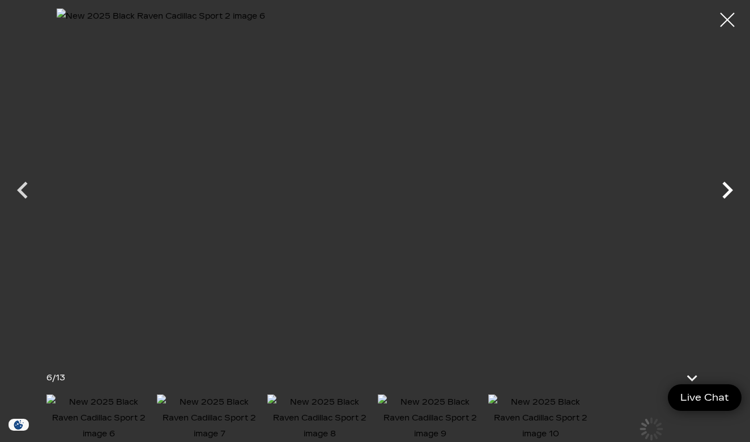
click at [724, 195] on icon "Next" at bounding box center [727, 190] width 34 height 34
click at [724, 194] on icon "Next" at bounding box center [727, 190] width 34 height 34
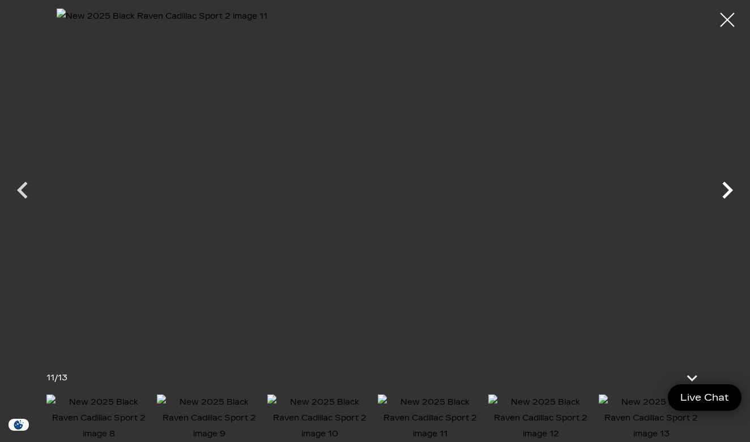
click at [724, 194] on icon "Next" at bounding box center [727, 190] width 34 height 34
click at [724, 194] on div at bounding box center [375, 179] width 750 height 343
click at [729, 26] on div at bounding box center [727, 20] width 30 height 30
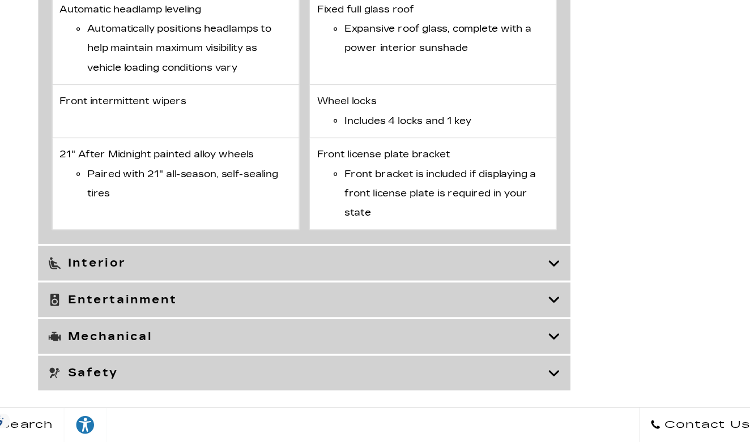
scroll to position [4143, 0]
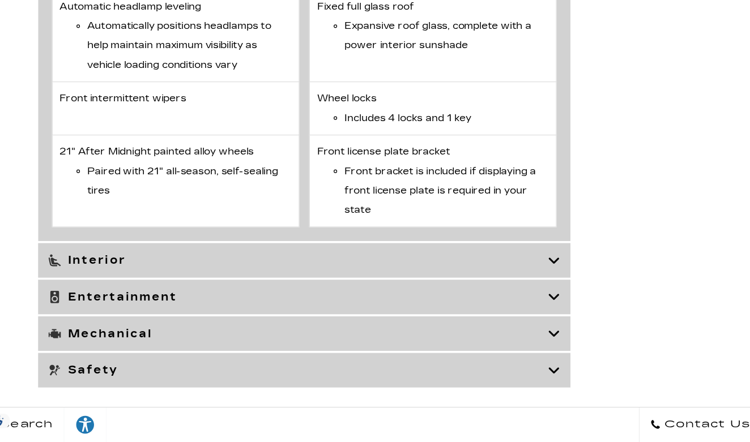
click at [210, 288] on h3 "Interior" at bounding box center [265, 293] width 409 height 11
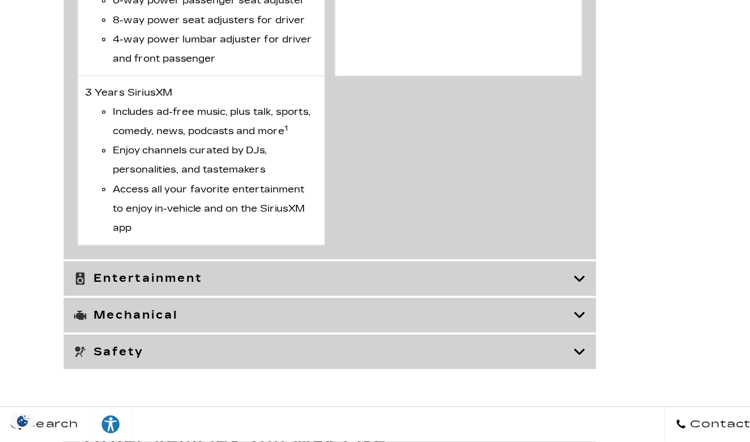
scroll to position [4886, 0]
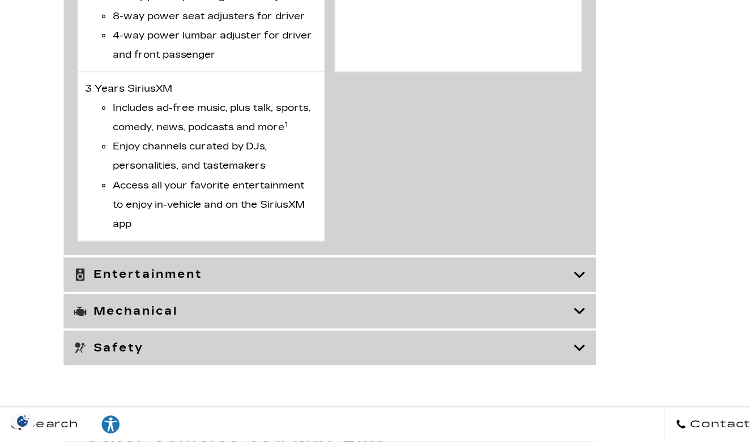
click at [224, 300] on h3 "Entertainment" at bounding box center [265, 305] width 409 height 11
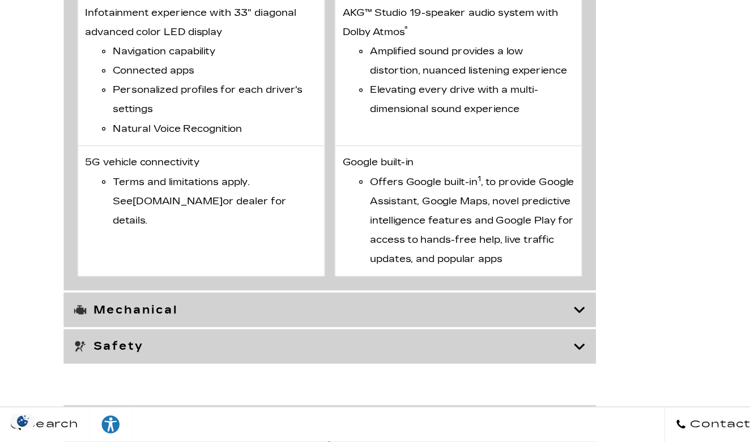
scroll to position [3478, 0]
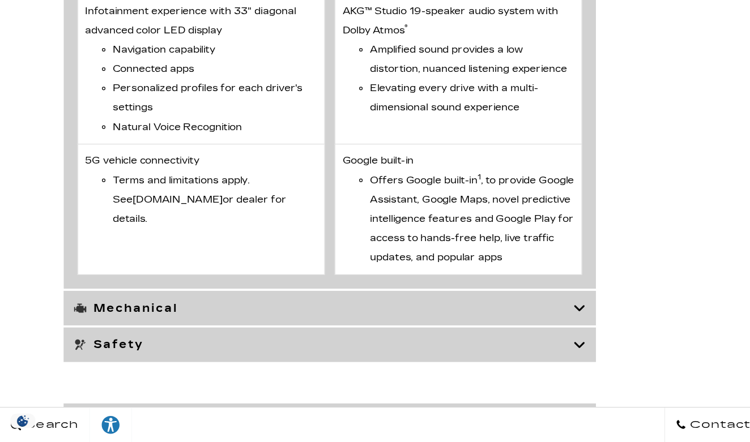
click at [225, 318] on div "Mechanical" at bounding box center [270, 332] width 436 height 28
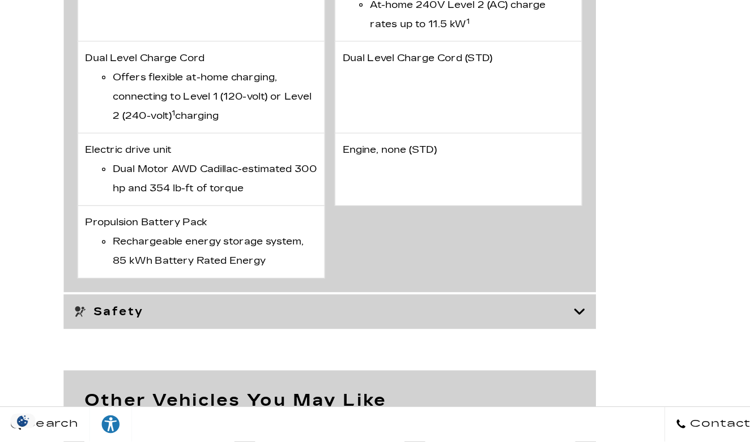
scroll to position [3693, 0]
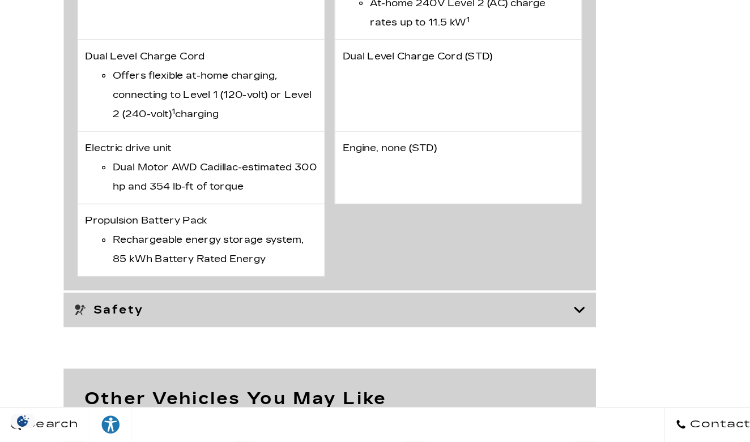
click at [236, 328] on h3 "Safety" at bounding box center [265, 333] width 409 height 11
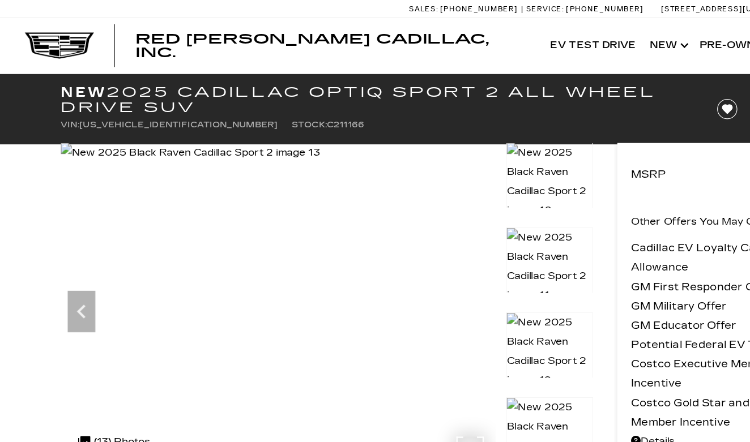
scroll to position [0, 0]
click at [242, 133] on img at bounding box center [158, 125] width 212 height 16
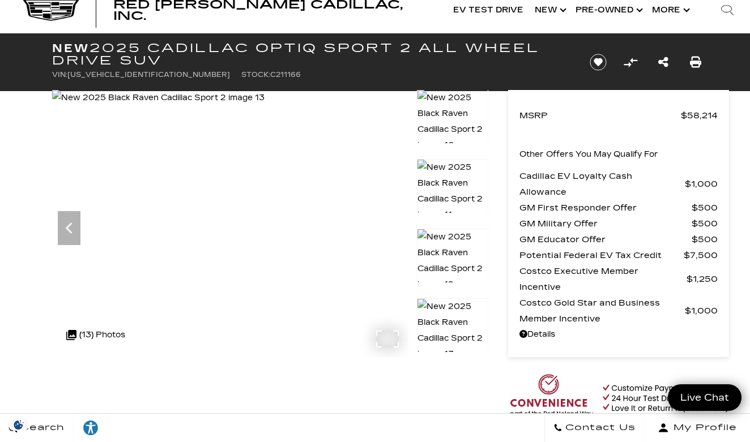
scroll to position [36, 0]
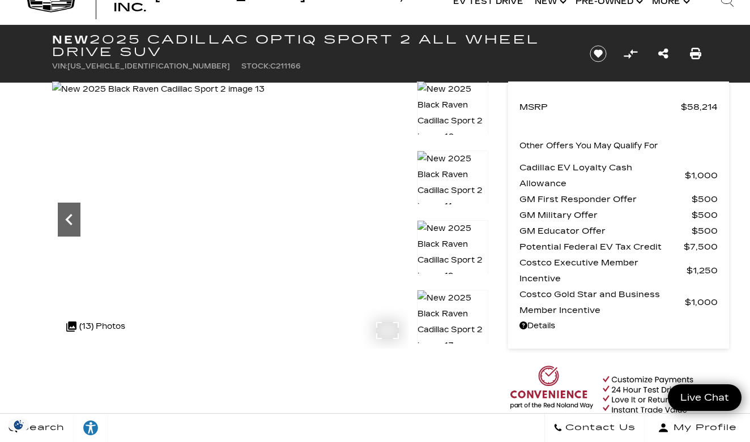
click at [75, 224] on icon "Previous" at bounding box center [69, 219] width 23 height 23
click at [75, 222] on icon "Previous" at bounding box center [69, 219] width 23 height 23
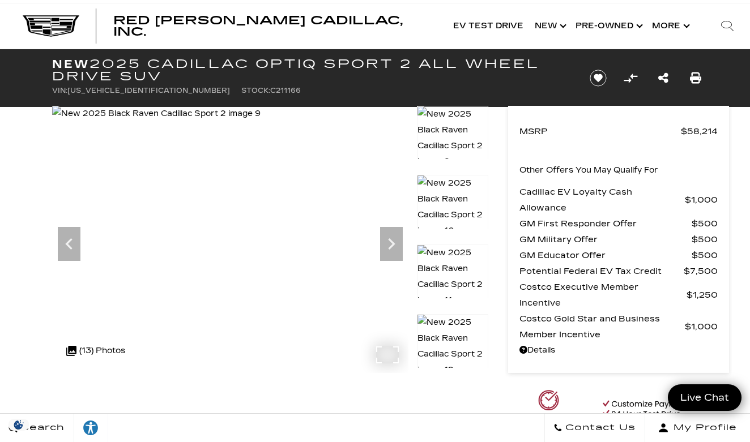
scroll to position [20, 0]
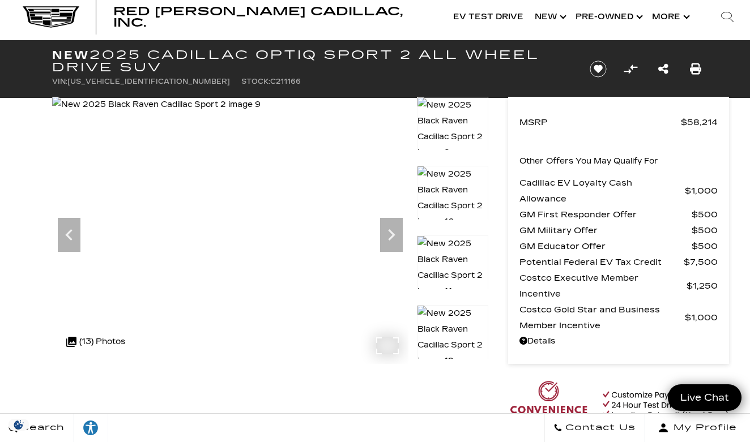
click at [180, 113] on img at bounding box center [156, 105] width 208 height 16
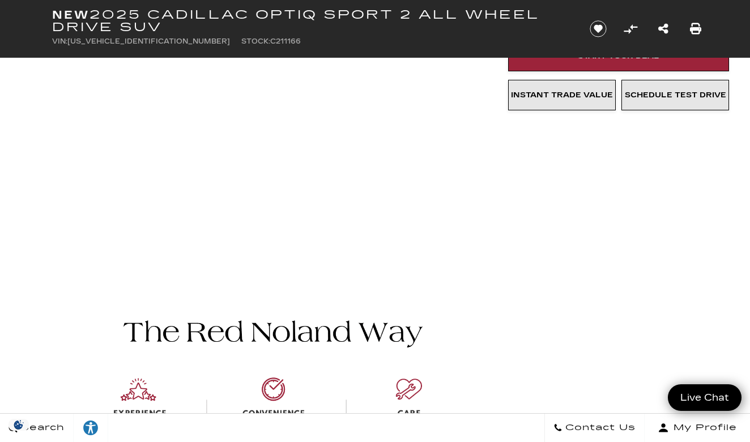
scroll to position [421, 0]
